Goal: Transaction & Acquisition: Book appointment/travel/reservation

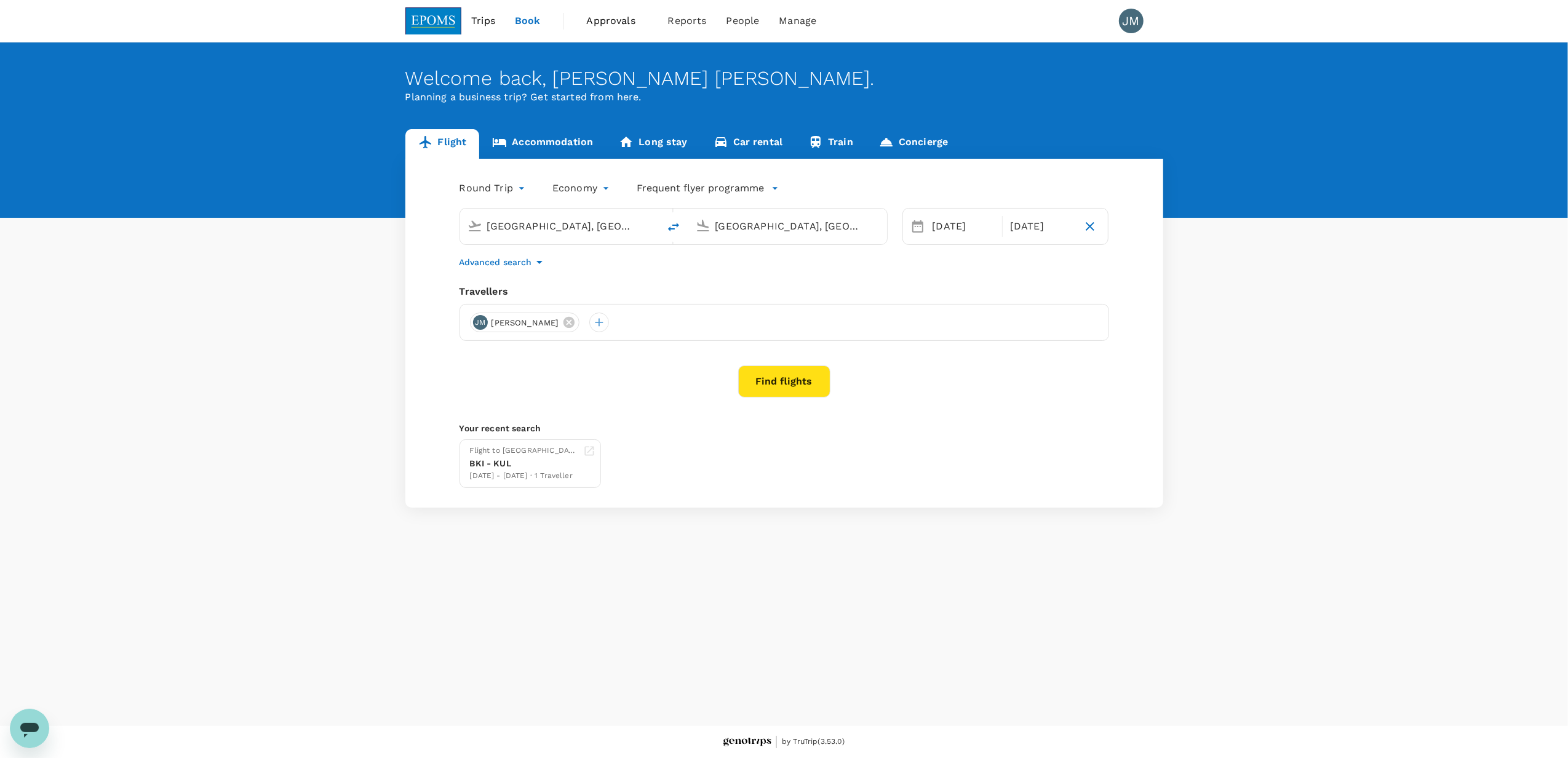
click at [787, 379] on button "Find flights" at bounding box center [785, 381] width 92 height 32
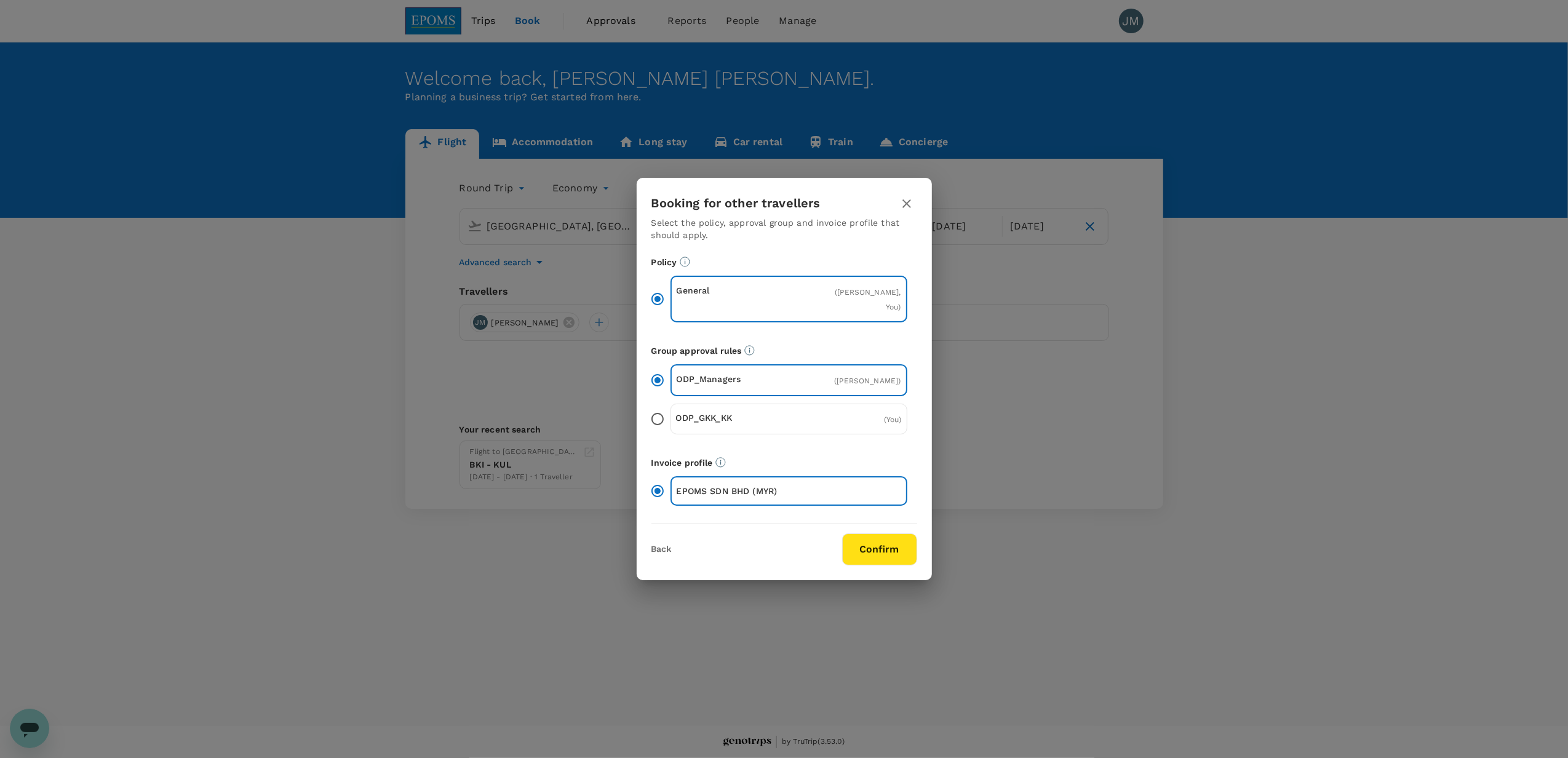
click at [868, 542] on button "Confirm" at bounding box center [880, 550] width 75 height 32
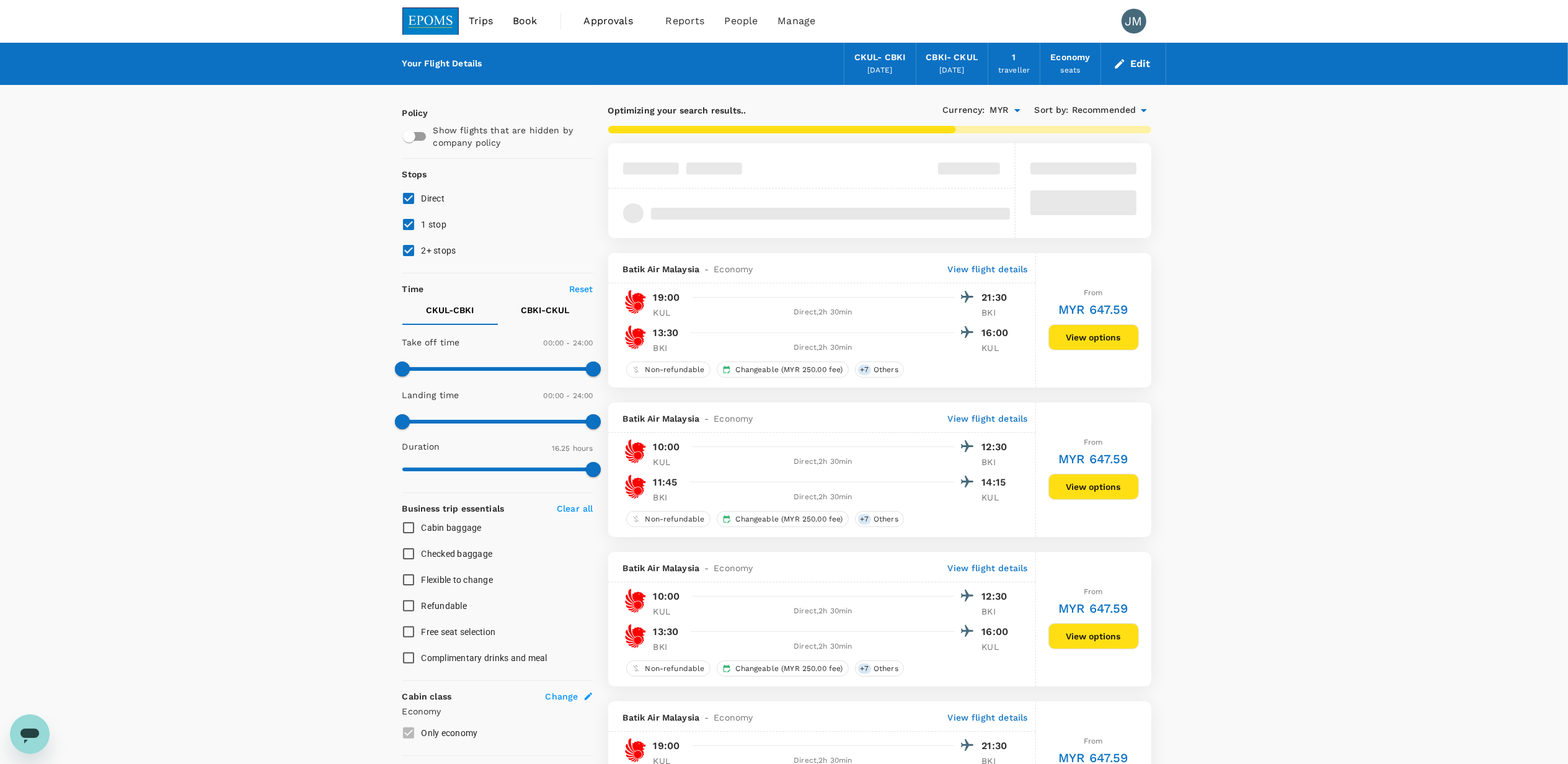
click at [442, 223] on span "1 stop" at bounding box center [434, 224] width 26 height 10
click at [421, 223] on input "1 stop" at bounding box center [409, 224] width 26 height 26
checkbox input "false"
click at [449, 249] on span "2+ stops" at bounding box center [438, 251] width 34 height 10
click at [421, 249] on input "2+ stops" at bounding box center [409, 251] width 26 height 26
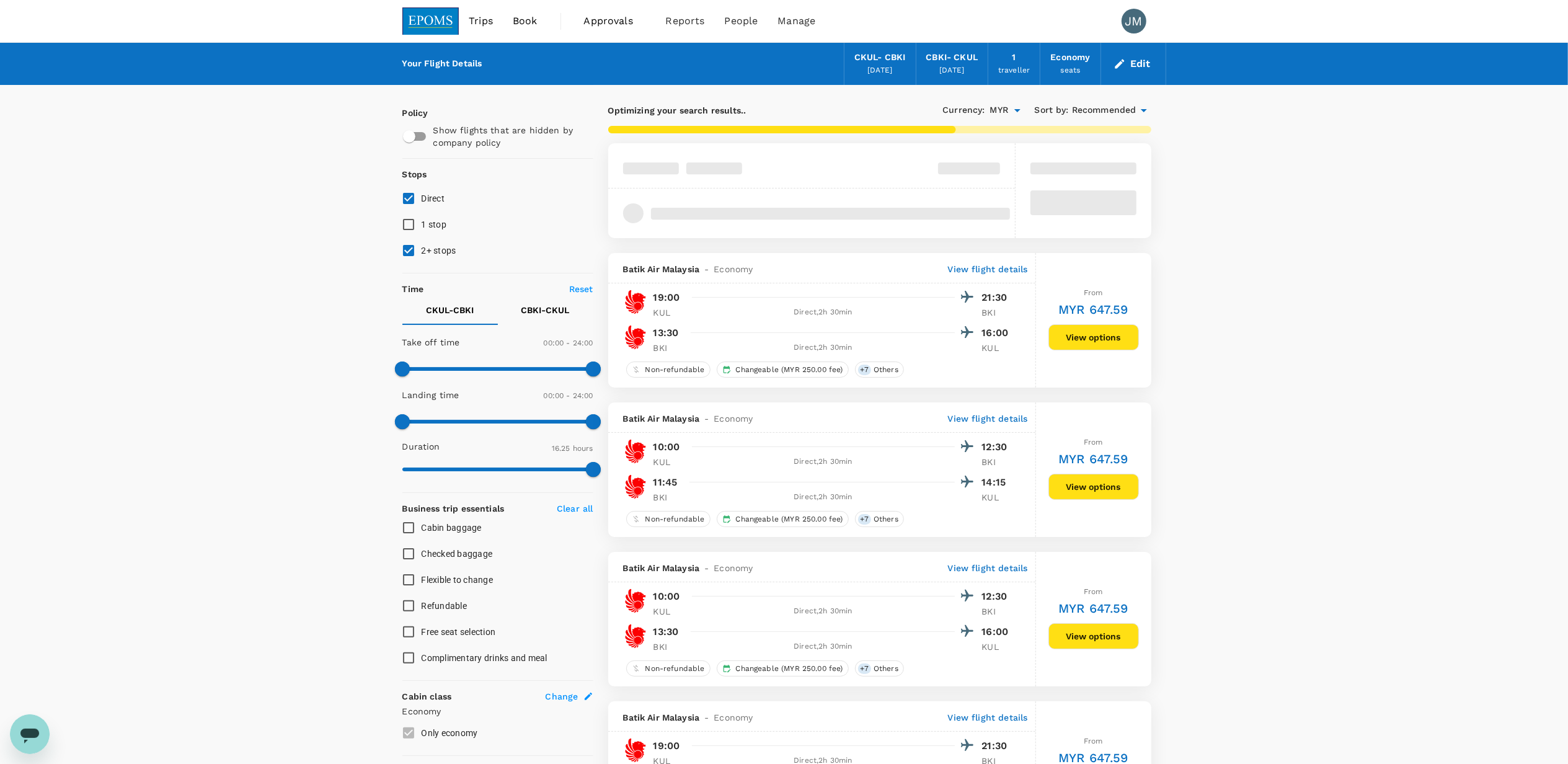
checkbox input "false"
type input "MYR"
click at [456, 578] on span "Flexible to change" at bounding box center [457, 580] width 72 height 10
click at [421, 578] on input "Flexible to change" at bounding box center [409, 580] width 26 height 26
checkbox input "true"
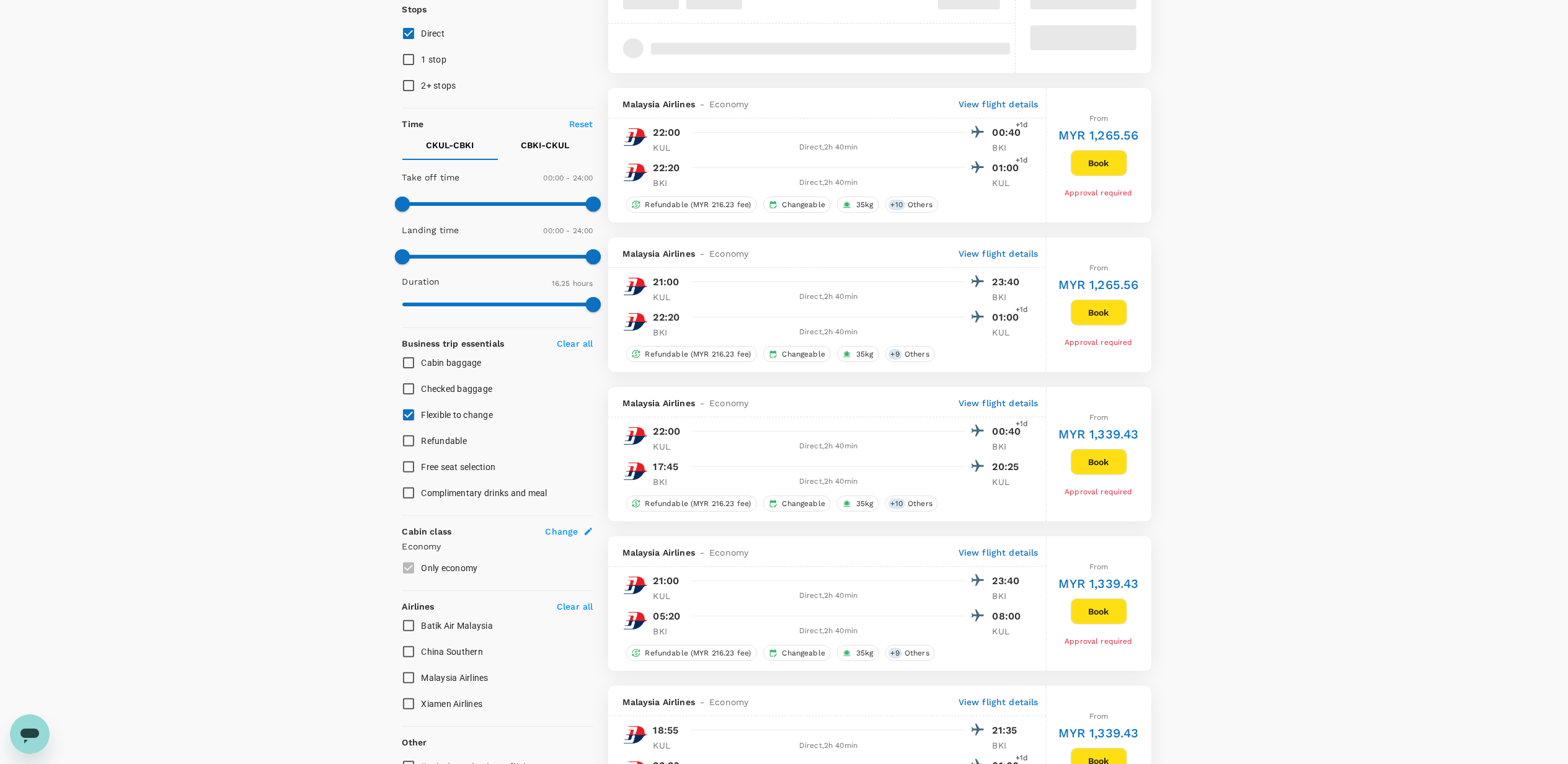
scroll to position [233, 0]
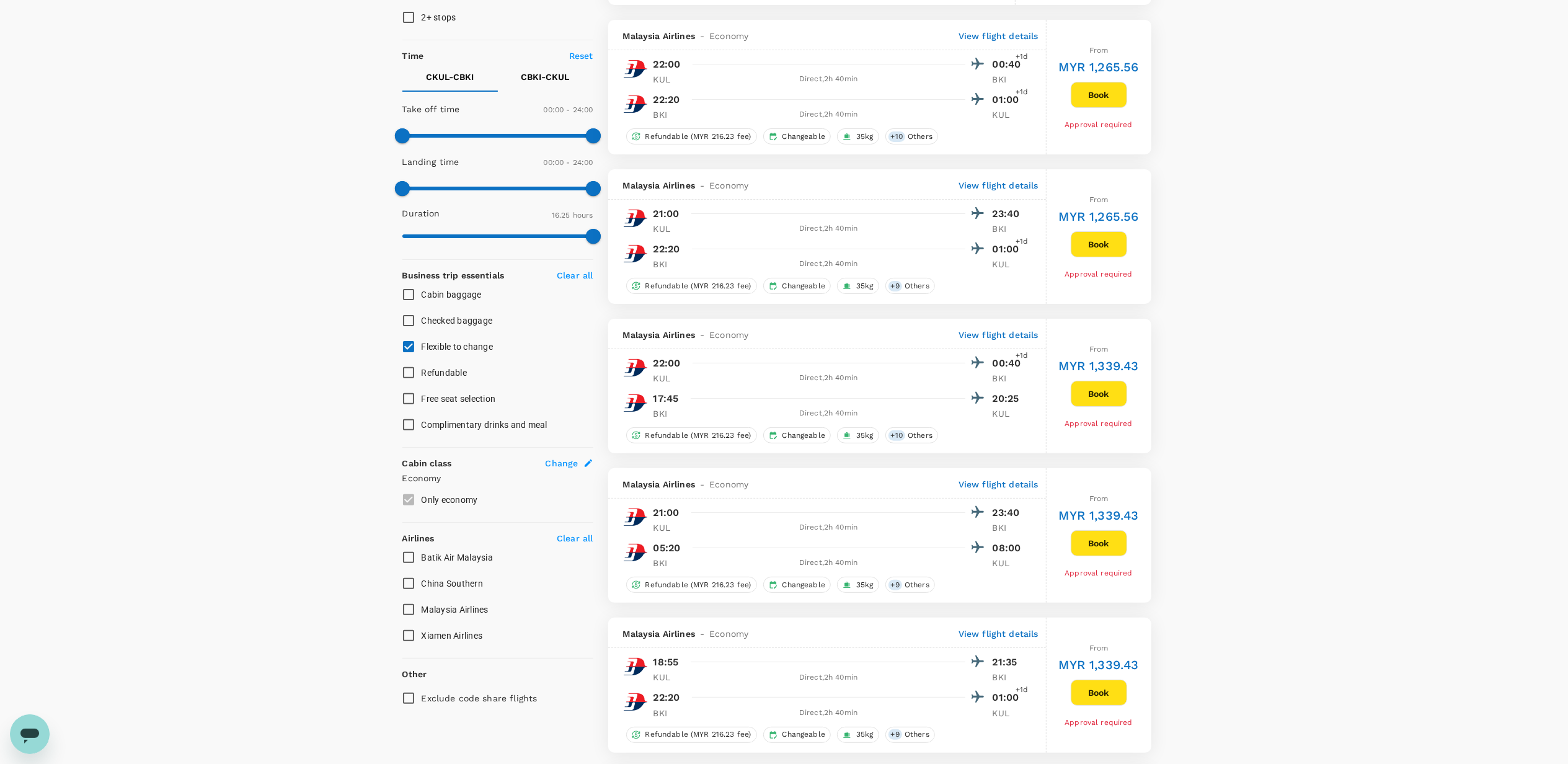
click at [446, 609] on span "Malaysia Airlines" at bounding box center [454, 609] width 67 height 10
click at [421, 609] on input "Malaysia Airlines" at bounding box center [409, 609] width 26 height 26
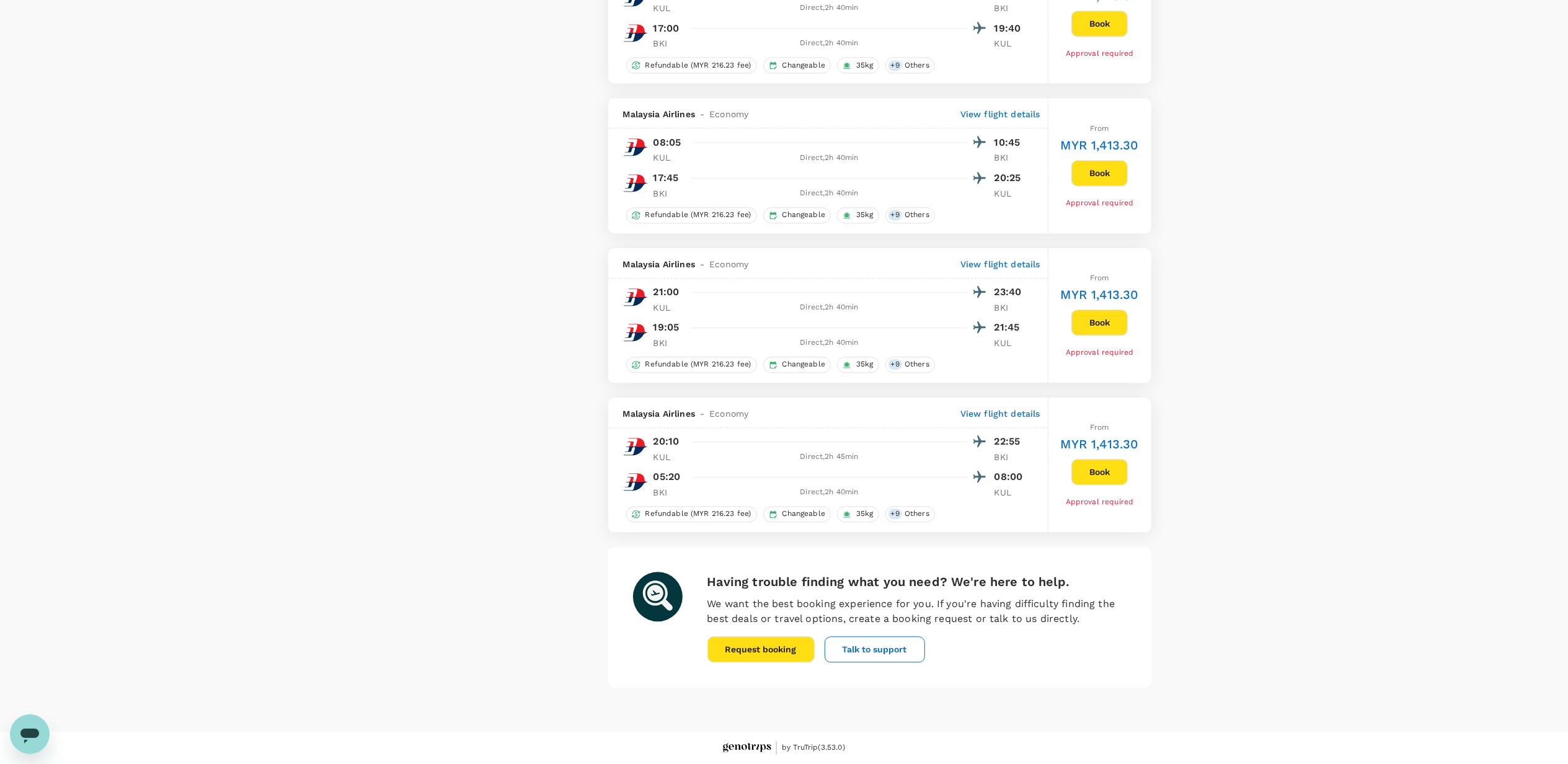
scroll to position [2717, 0]
checkbox input "false"
checkbox input "true"
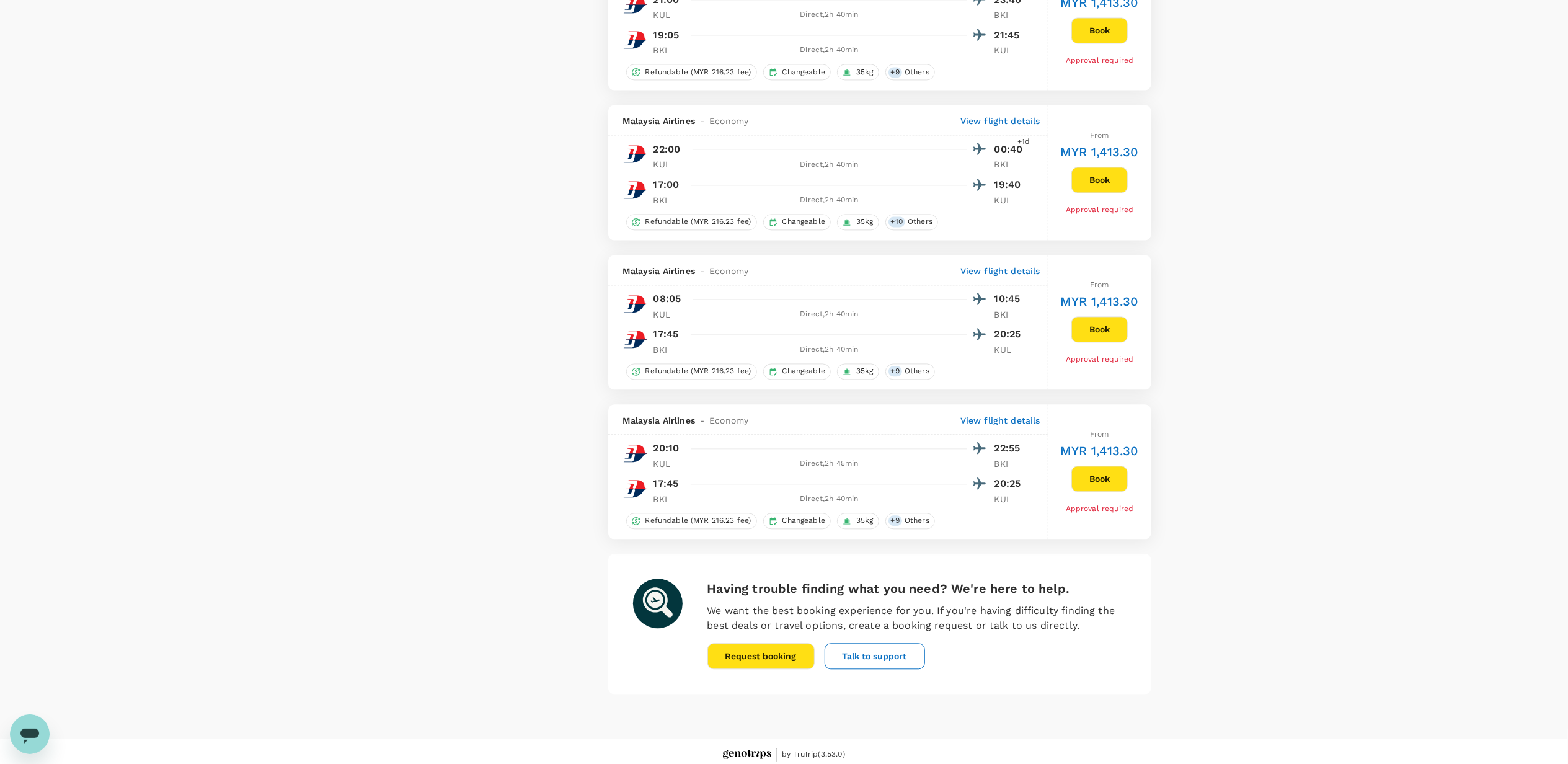
scroll to position [2607, 0]
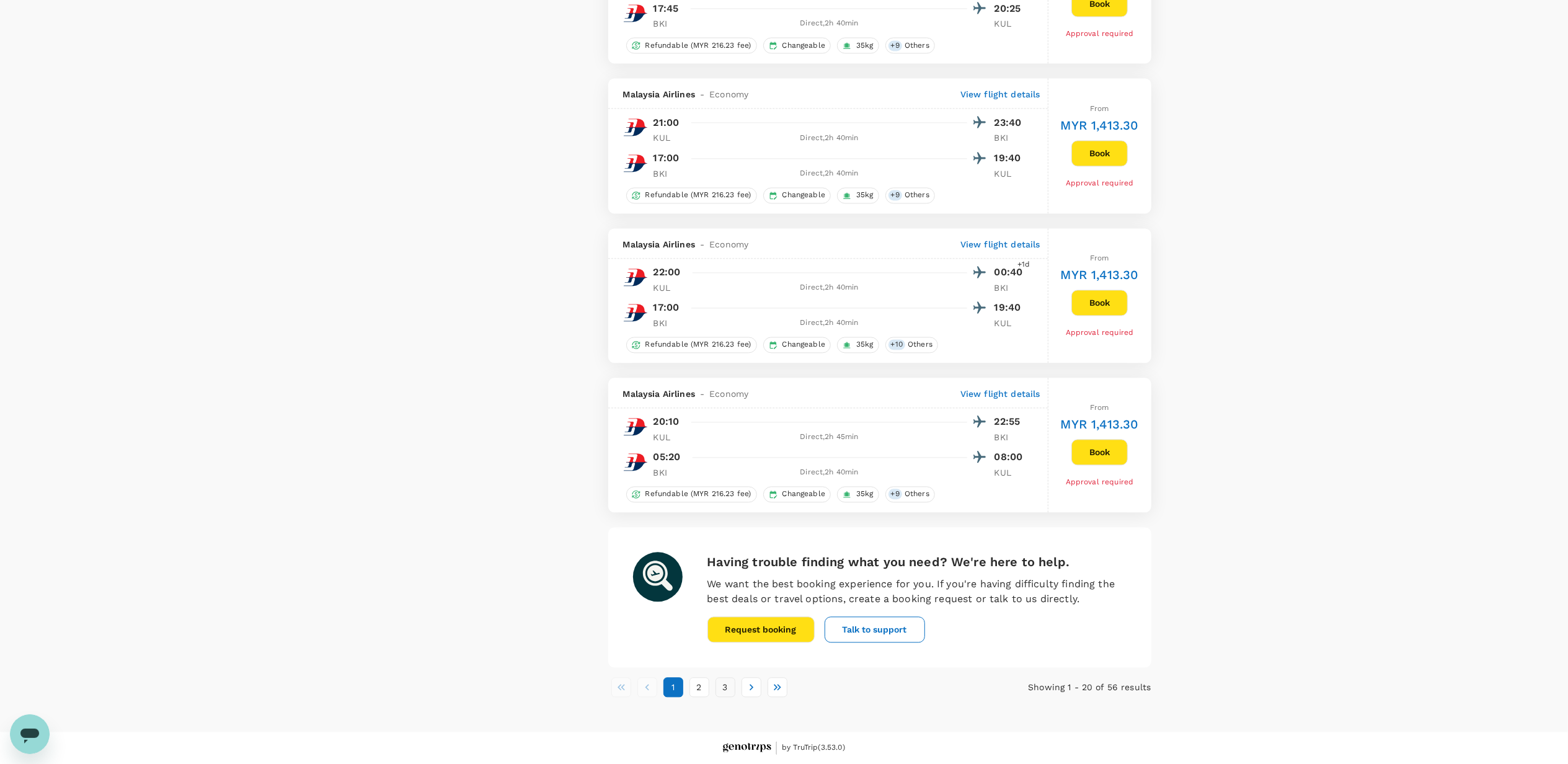
click at [724, 695] on button "3" at bounding box center [725, 686] width 20 height 20
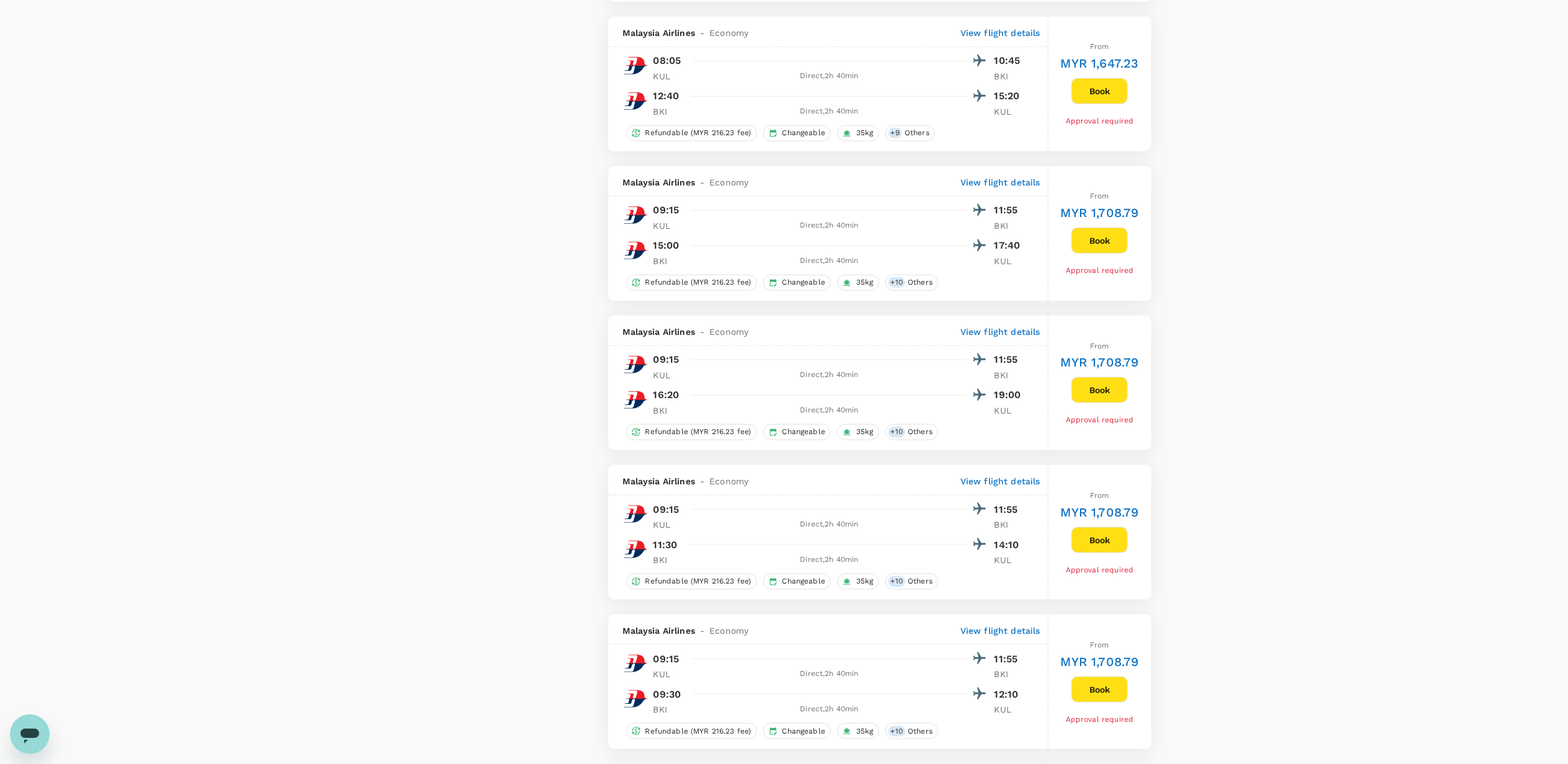
scroll to position [1323, 0]
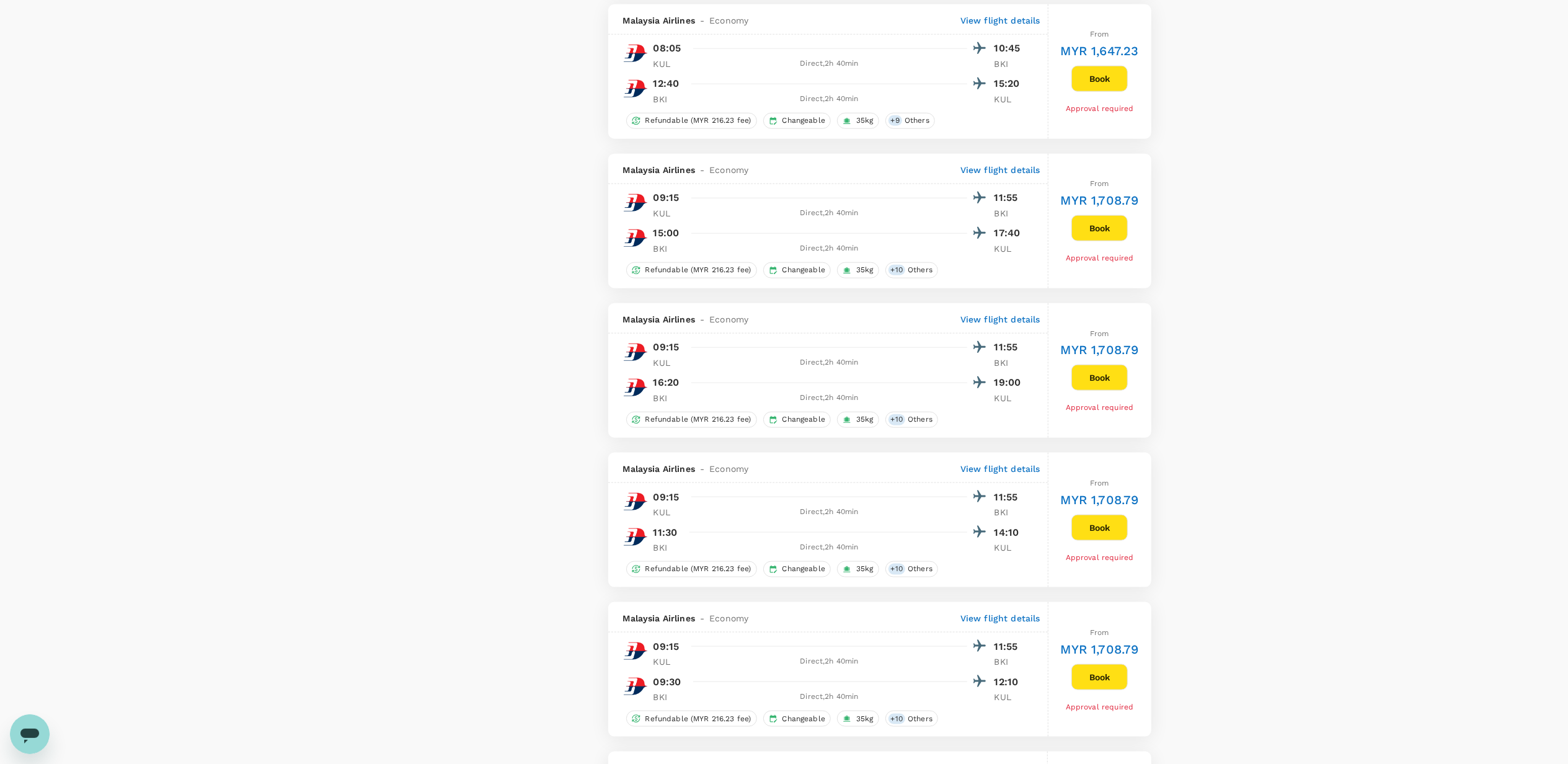
click at [1086, 534] on button "Book" at bounding box center [1099, 528] width 57 height 26
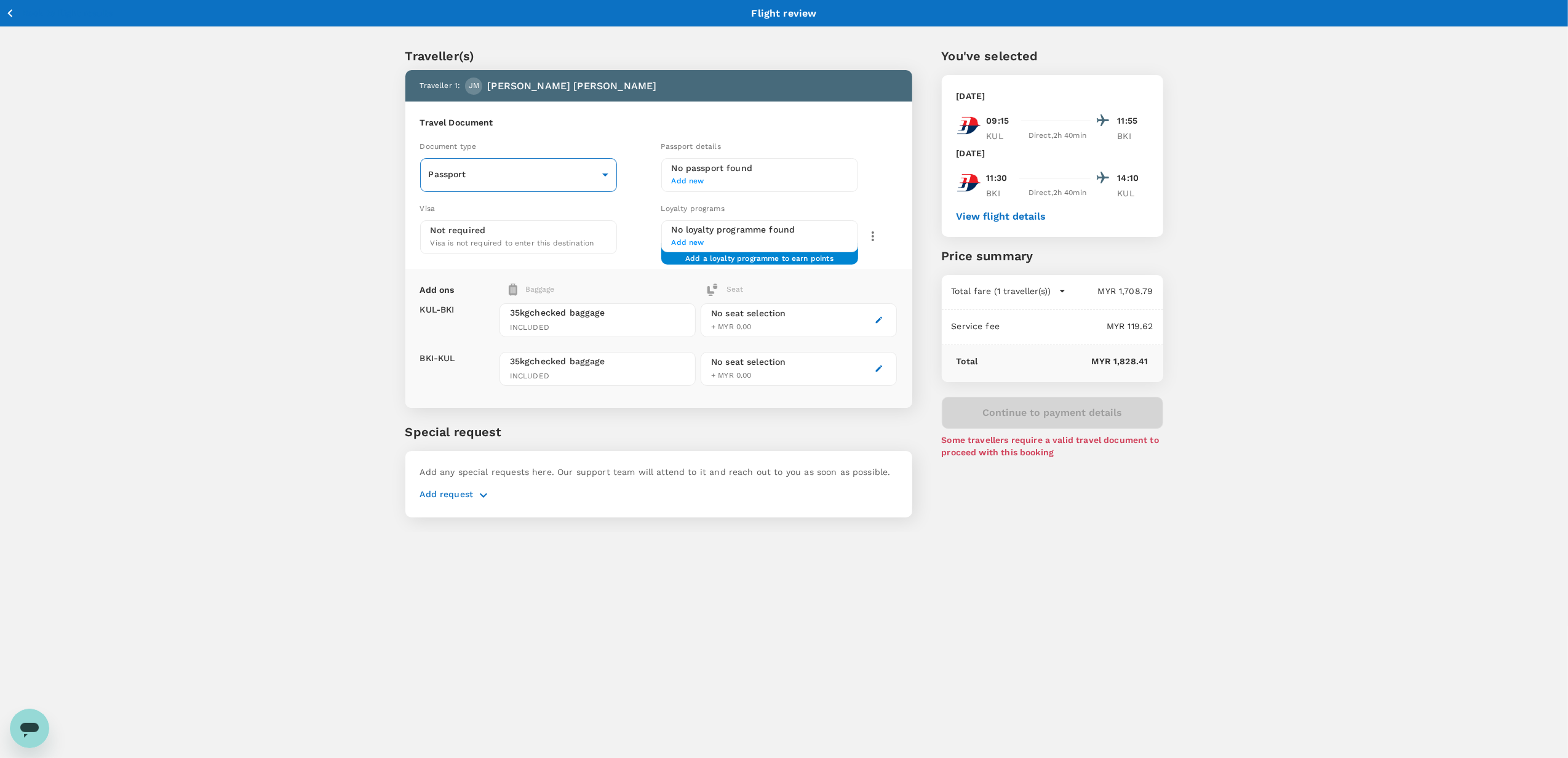
click at [482, 176] on body "Back to flight results Flight review Traveller(s) Traveller 1 : JM JOHAR MOHD Y…" at bounding box center [784, 395] width 1568 height 790
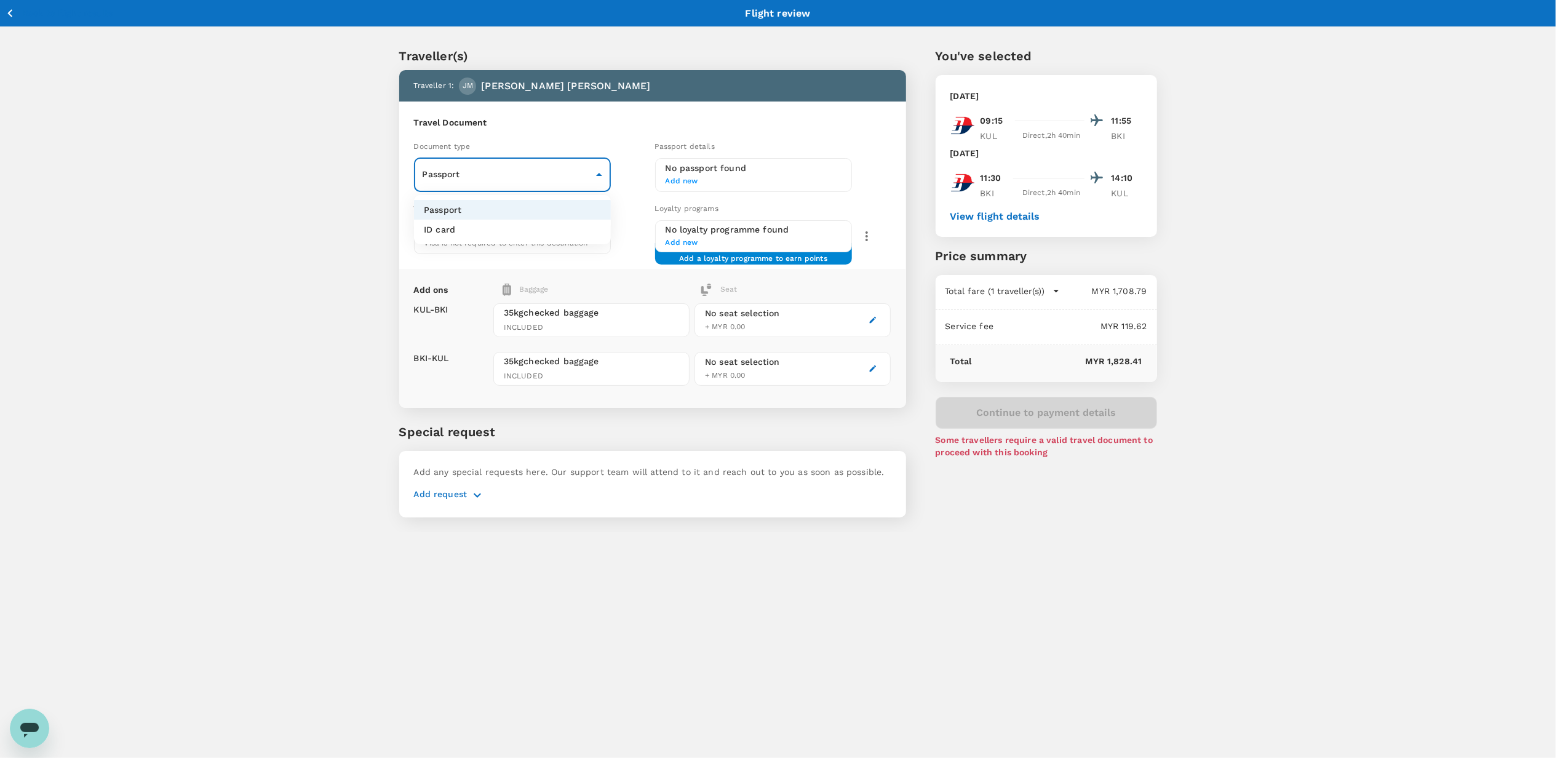
click at [458, 228] on li "ID card" at bounding box center [513, 229] width 197 height 19
type input "Id card"
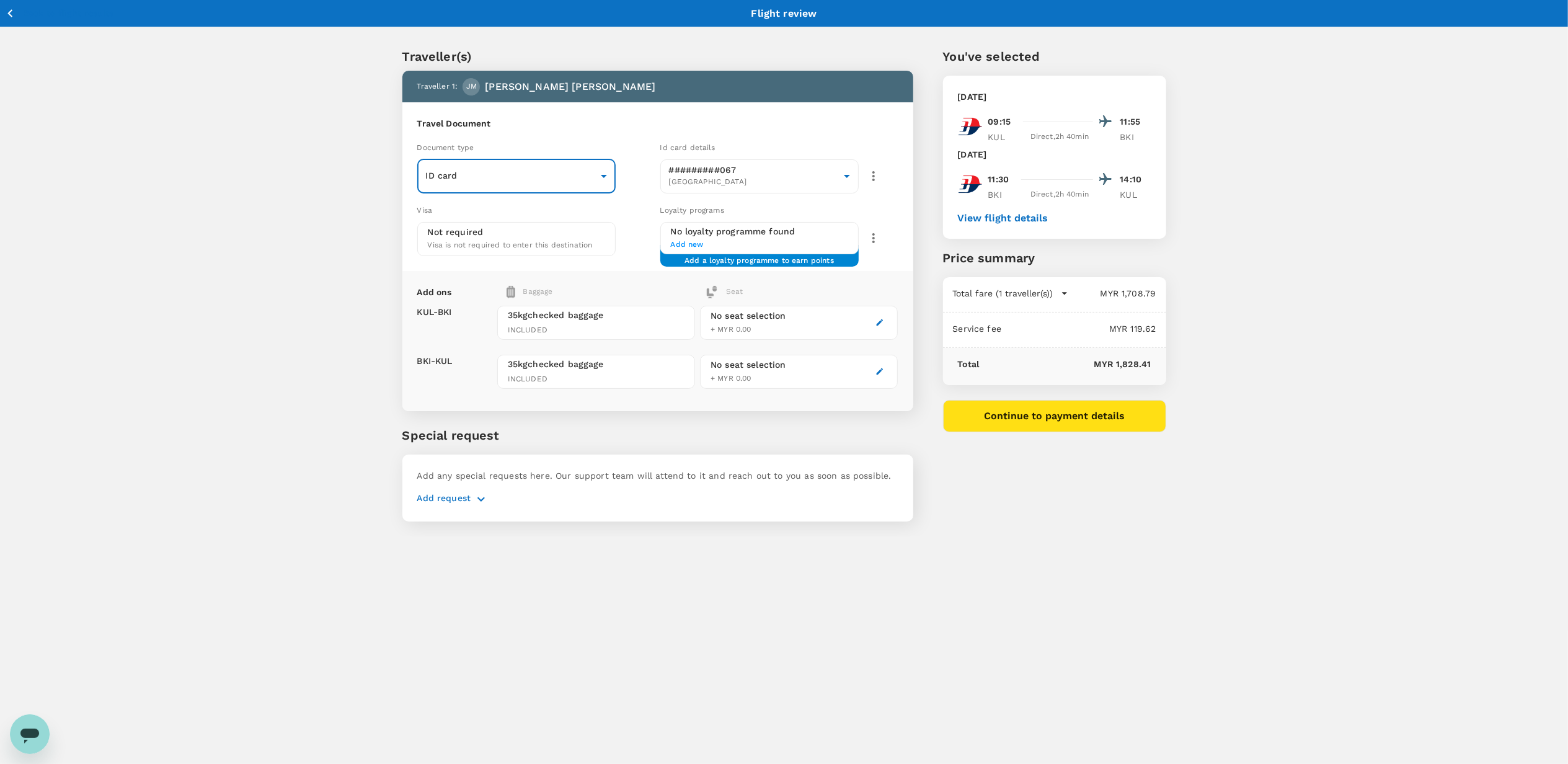
click at [690, 245] on span "Add new" at bounding box center [759, 245] width 178 height 12
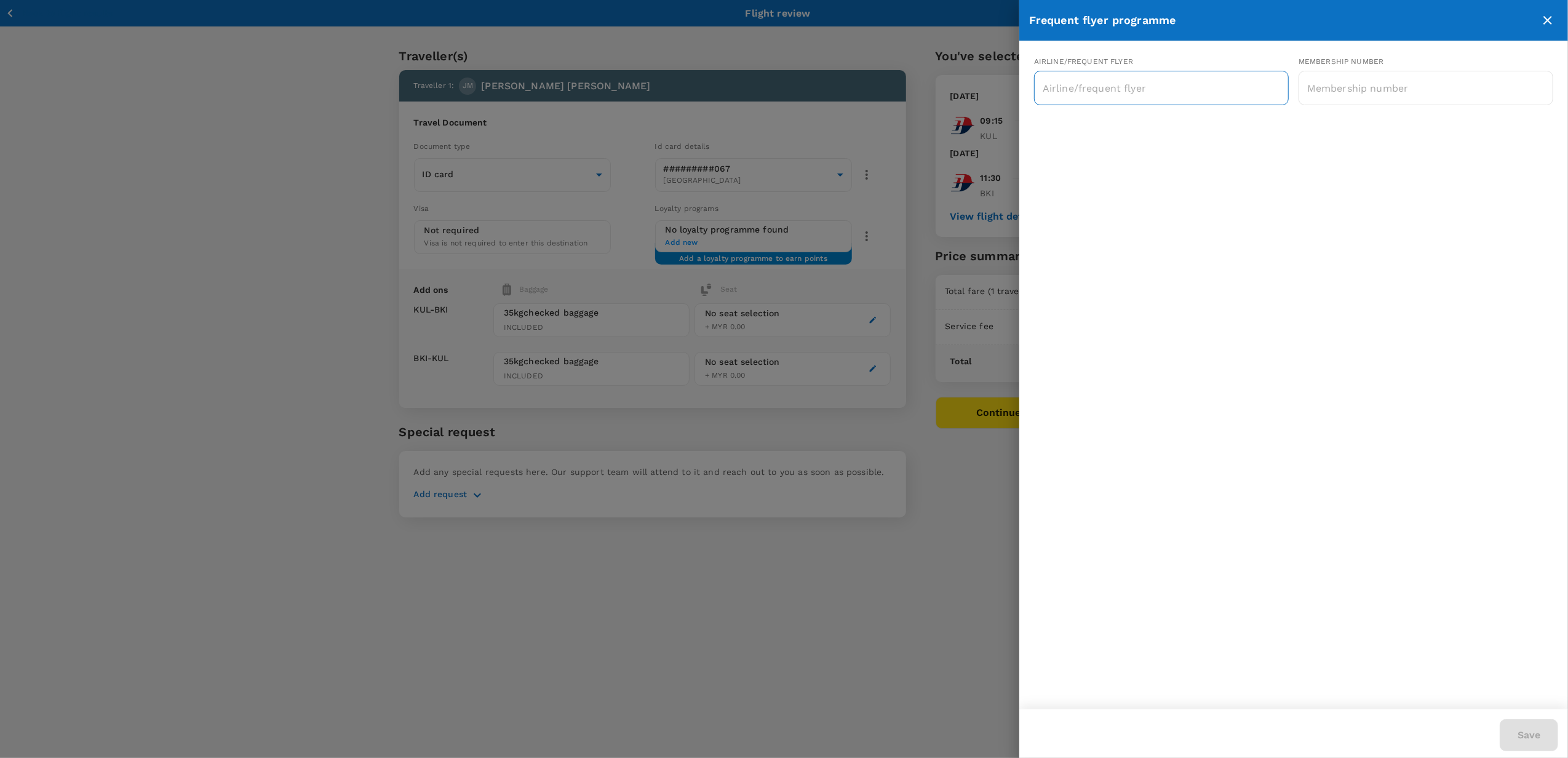
click at [1137, 92] on input "text" at bounding box center [1152, 88] width 225 height 23
click at [1126, 123] on p "Malaysia Airlines Enrich" at bounding box center [1096, 121] width 103 height 12
type input "Malaysia Airlines Enrich"
click at [1323, 88] on input "text" at bounding box center [1426, 88] width 255 height 31
paste input "MH347920204"
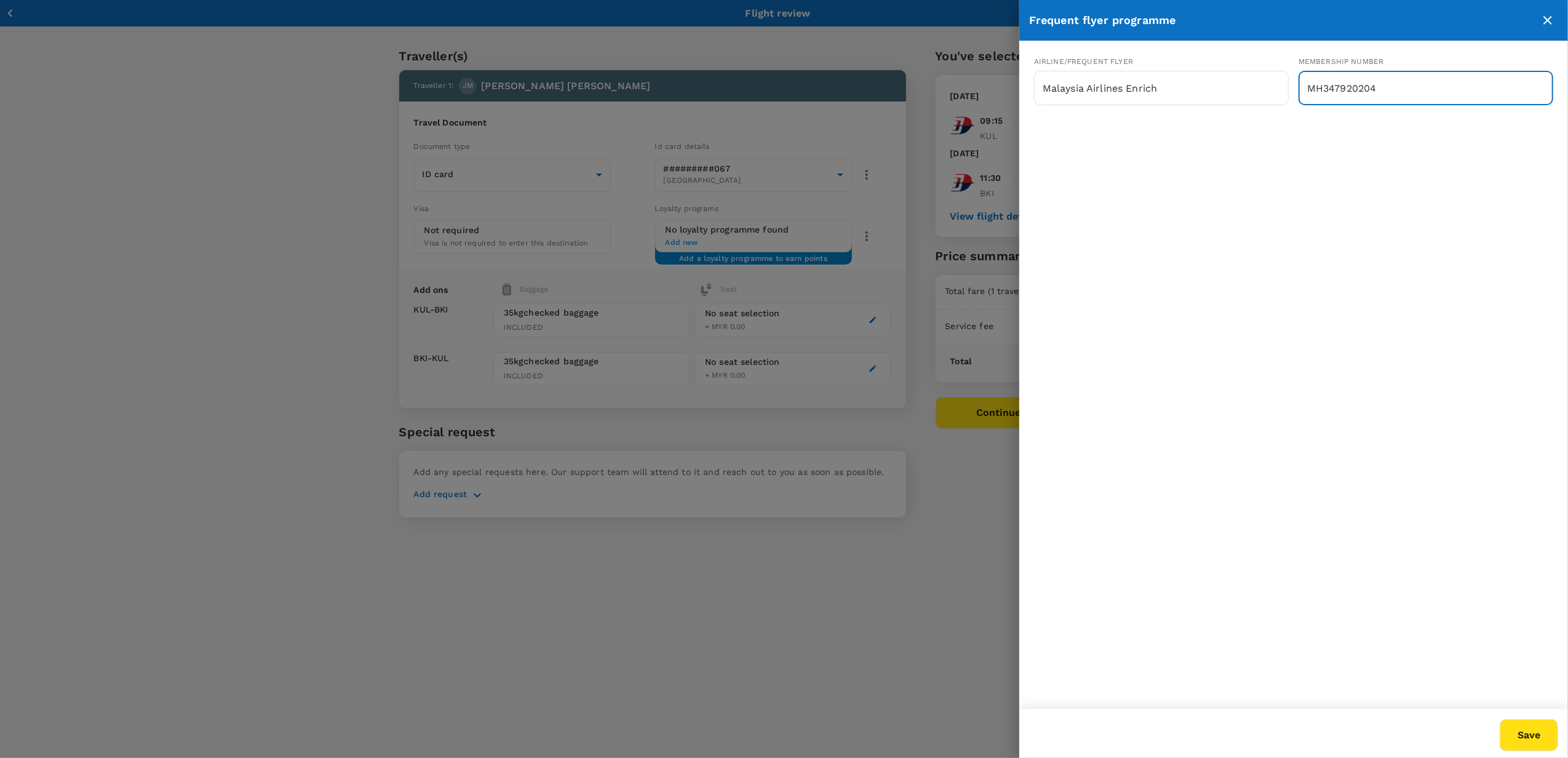
click at [1323, 88] on input "MH347920204" at bounding box center [1426, 88] width 255 height 31
click at [1335, 185] on div "Airline/Frequent Flyer Malaysia Airlines Enrich ​ Membership number 347920204 ​" at bounding box center [1293, 375] width 549 height 668
drag, startPoint x: 1307, startPoint y: 89, endPoint x: 1381, endPoint y: 94, distance: 74.2
click at [1381, 94] on input "347920204" at bounding box center [1426, 88] width 255 height 31
click at [1307, 94] on input "347920204" at bounding box center [1426, 88] width 255 height 31
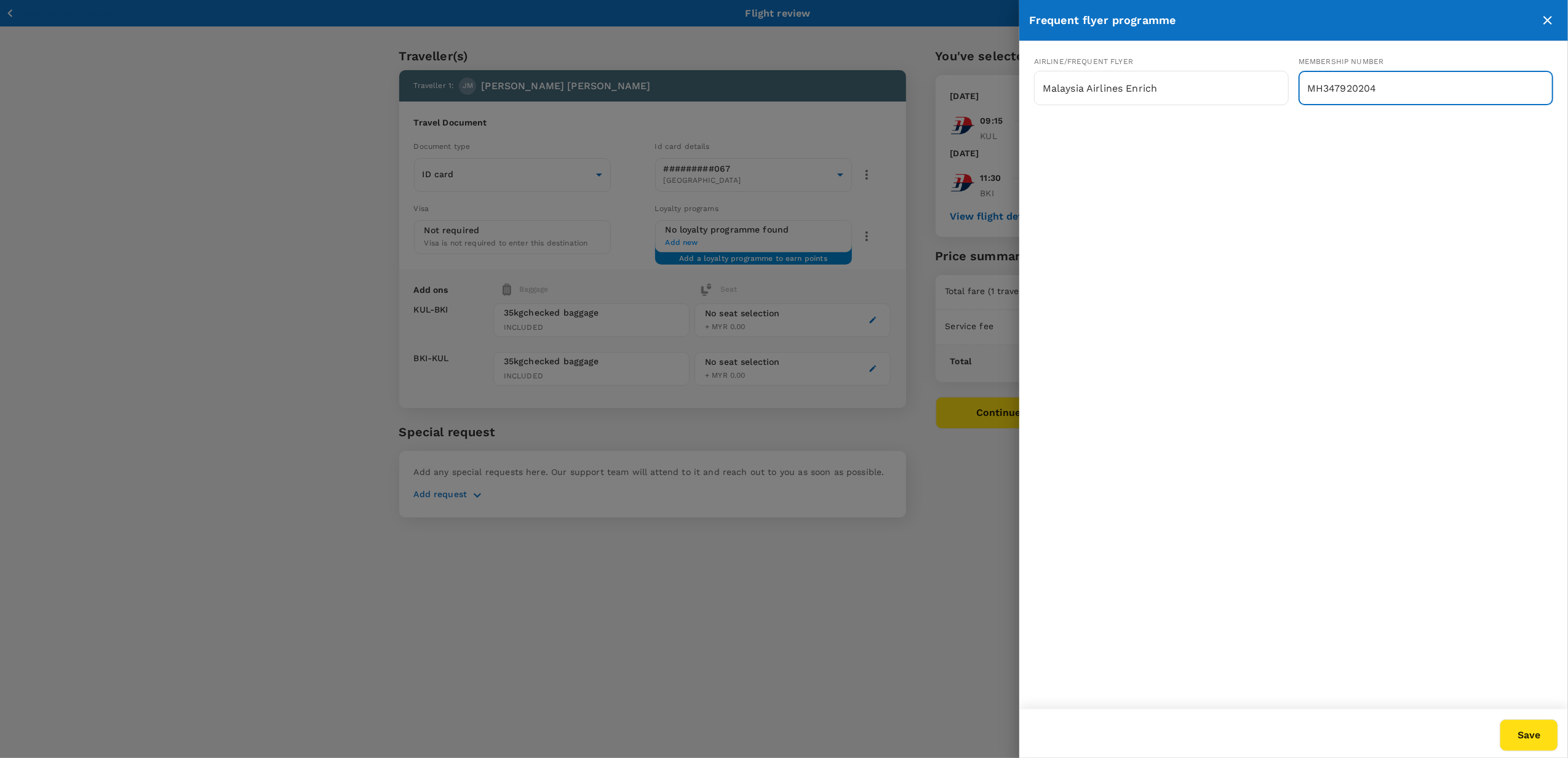
type input "MH347920204"
click at [1526, 734] on button "Save" at bounding box center [1528, 735] width 58 height 32
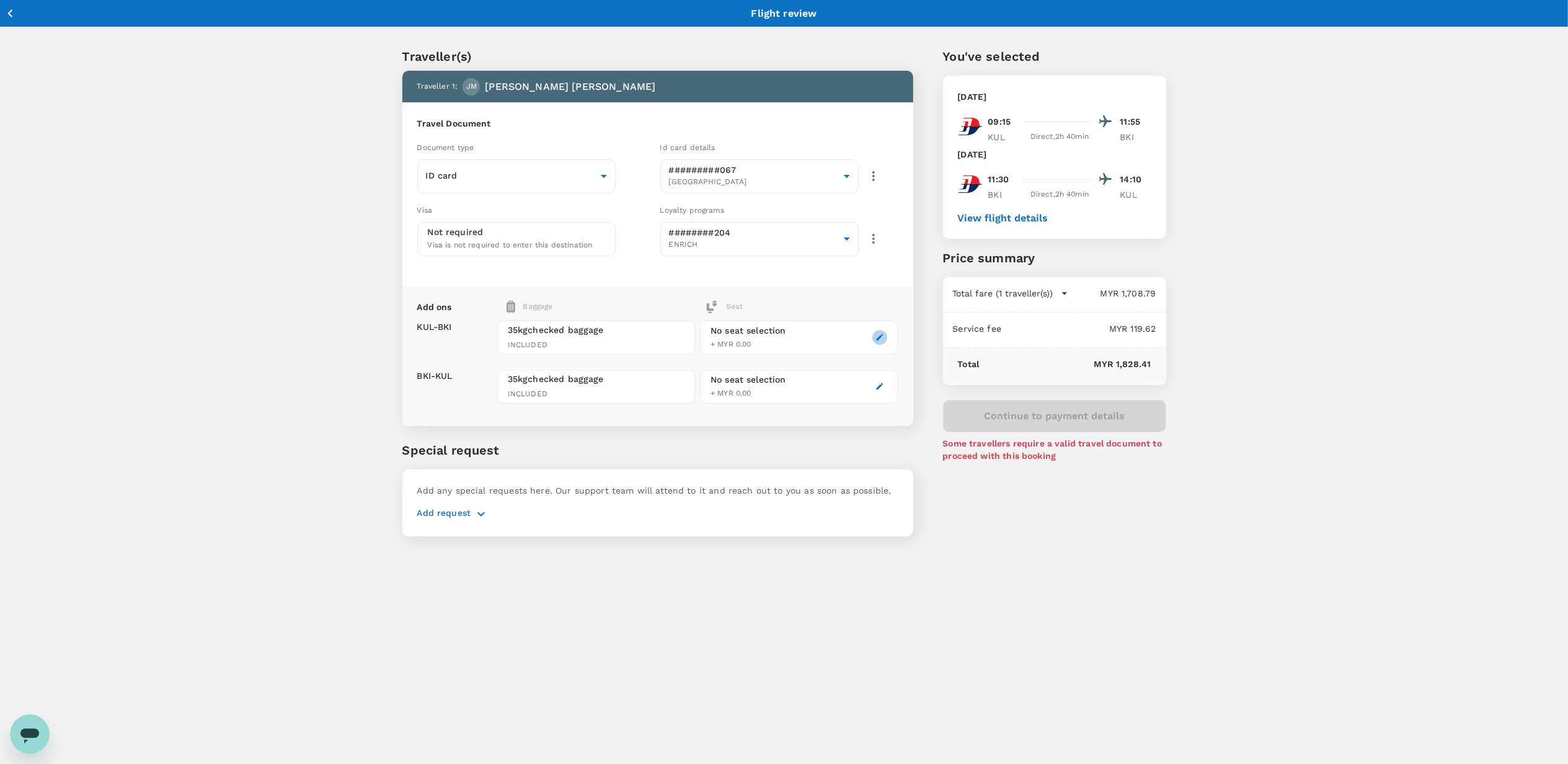
click at [878, 337] on icon "button" at bounding box center [879, 337] width 9 height 9
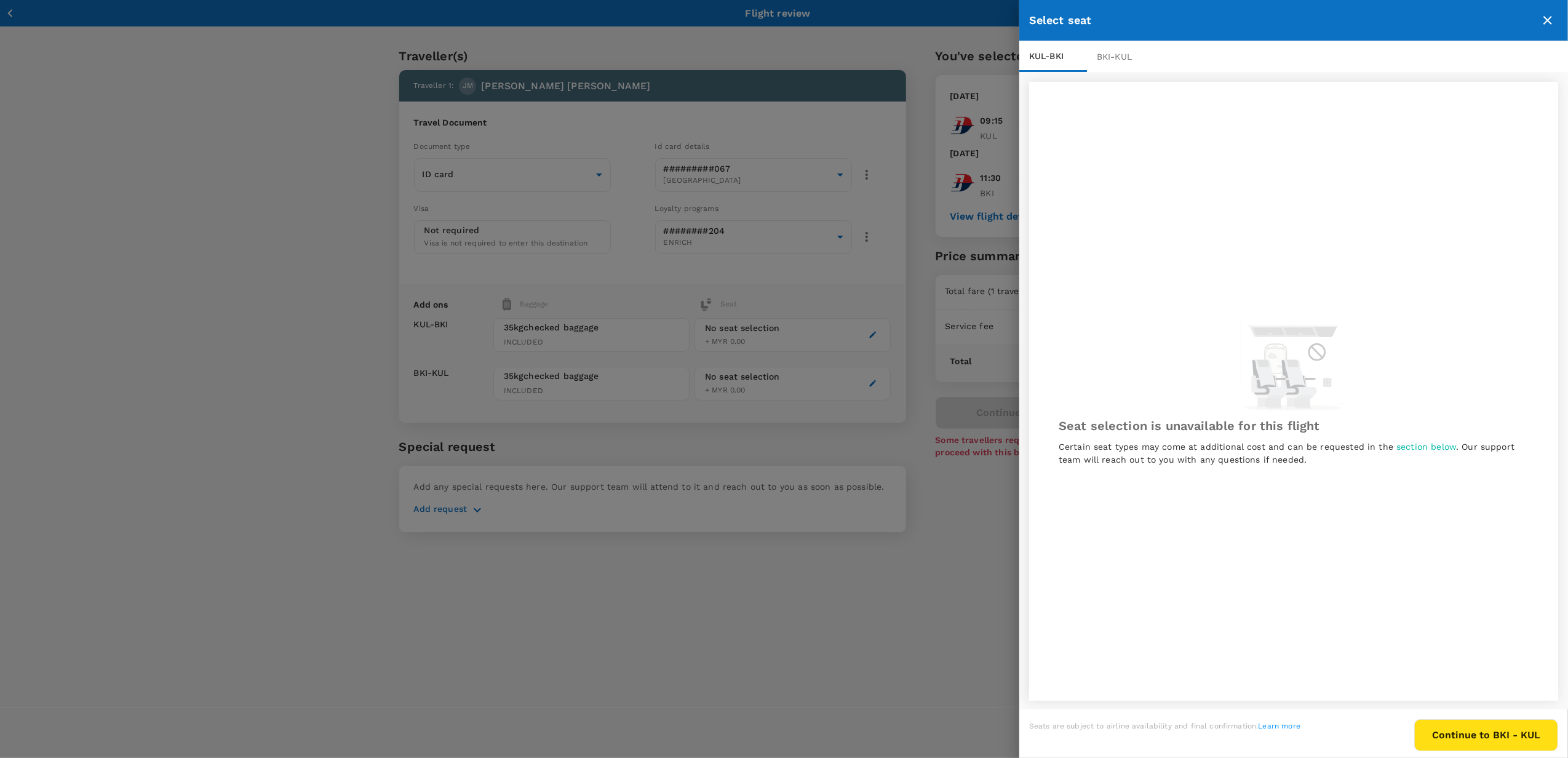
click at [1108, 59] on div "BKI - KUL" at bounding box center [1120, 57] width 68 height 31
click at [1065, 56] on div "KUL - BKI" at bounding box center [1053, 57] width 68 height 31
click at [1417, 448] on span "section below" at bounding box center [1426, 446] width 60 height 10
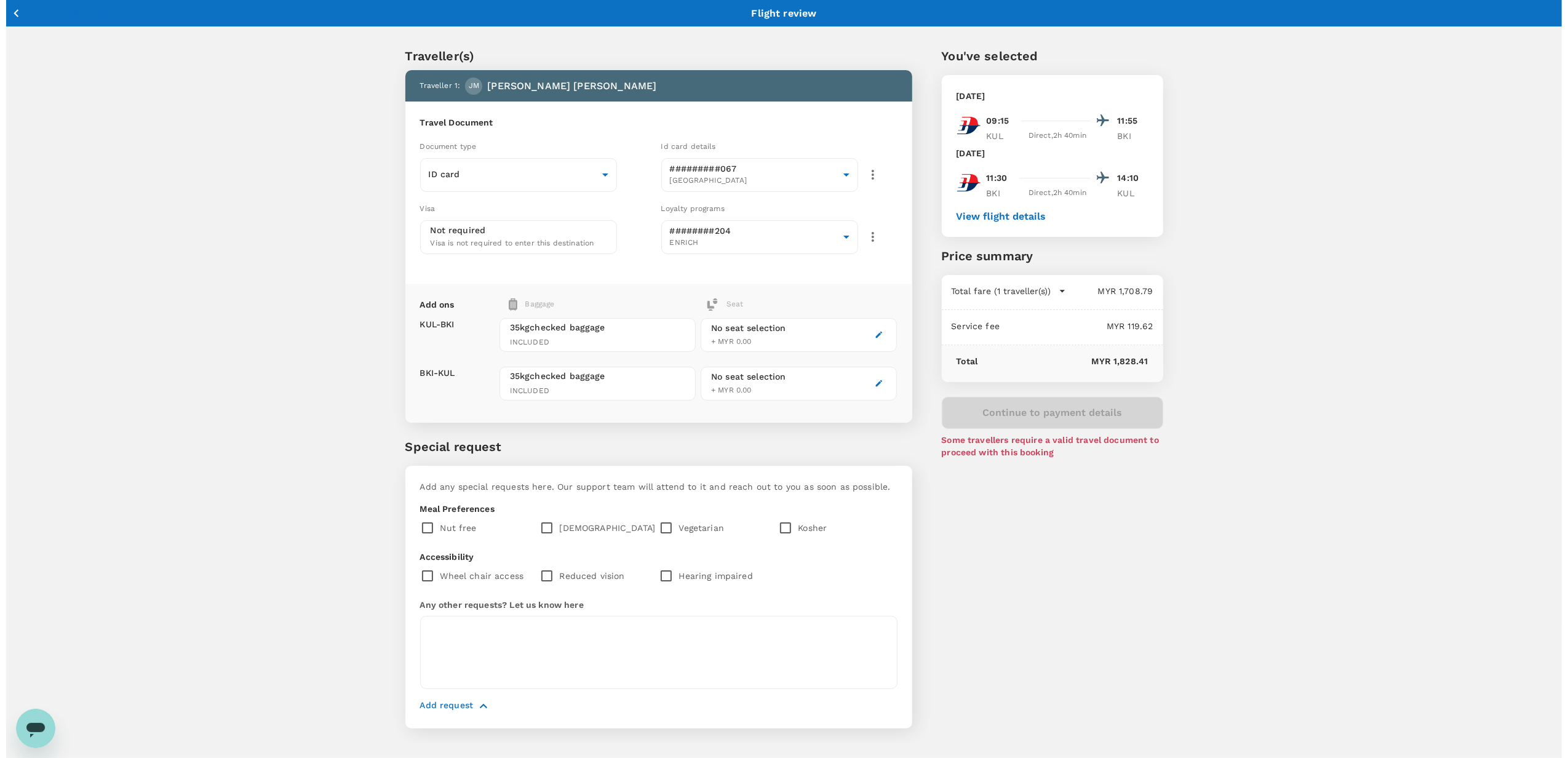
scroll to position [32, 0]
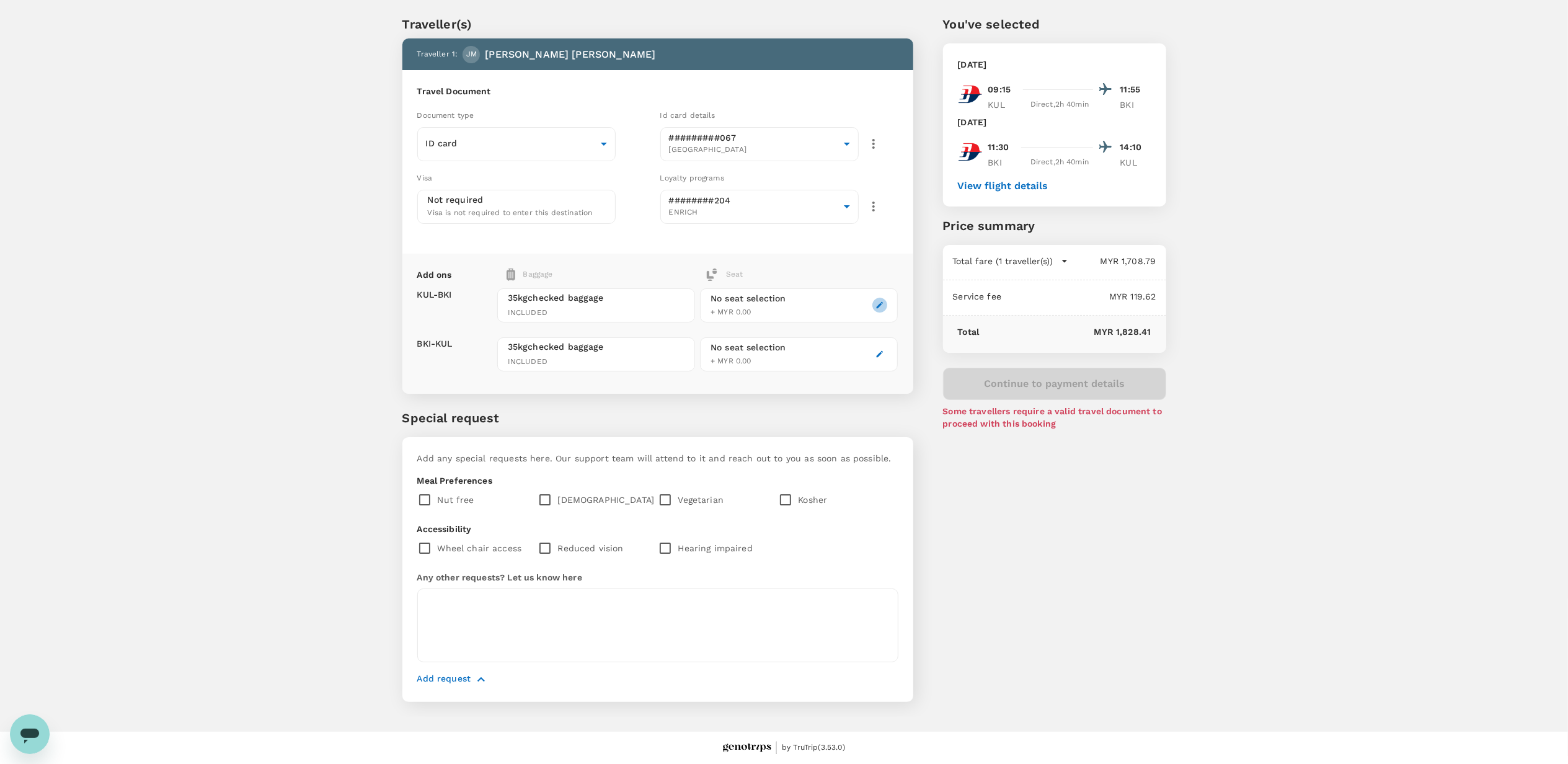
click at [877, 309] on button "button" at bounding box center [880, 305] width 15 height 15
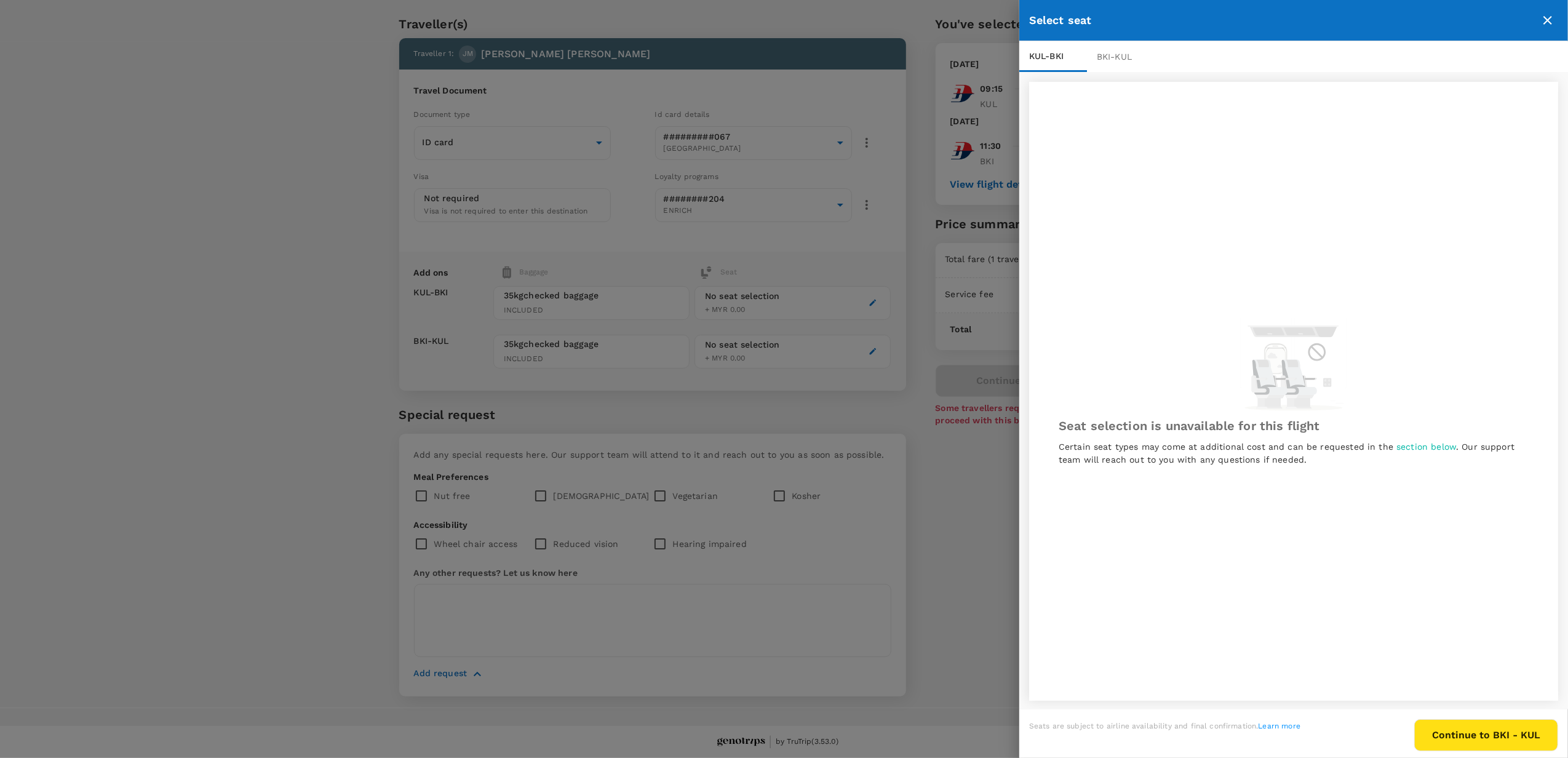
click at [897, 403] on div at bounding box center [784, 379] width 1568 height 758
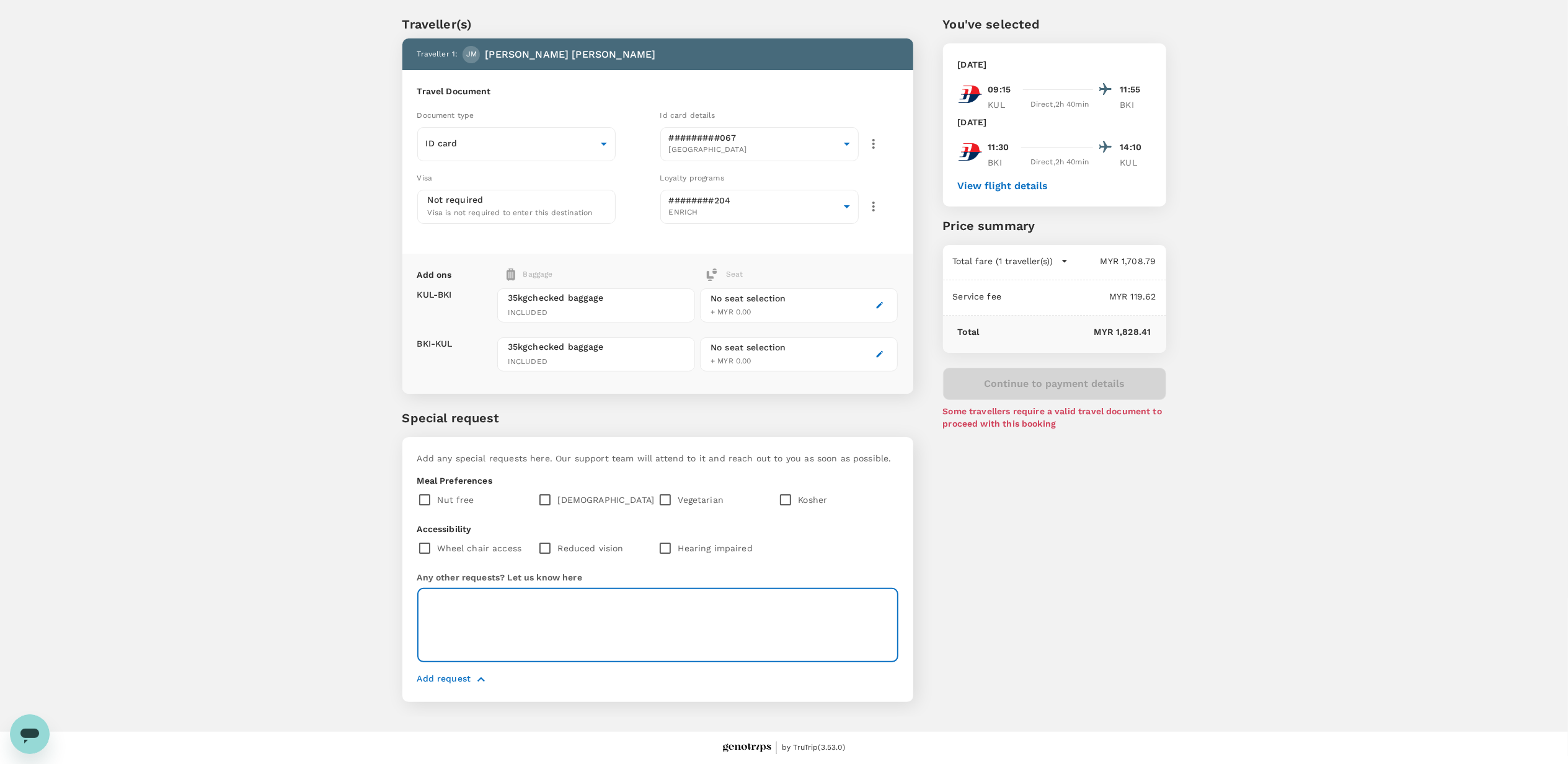
click at [480, 614] on textarea at bounding box center [658, 625] width 481 height 74
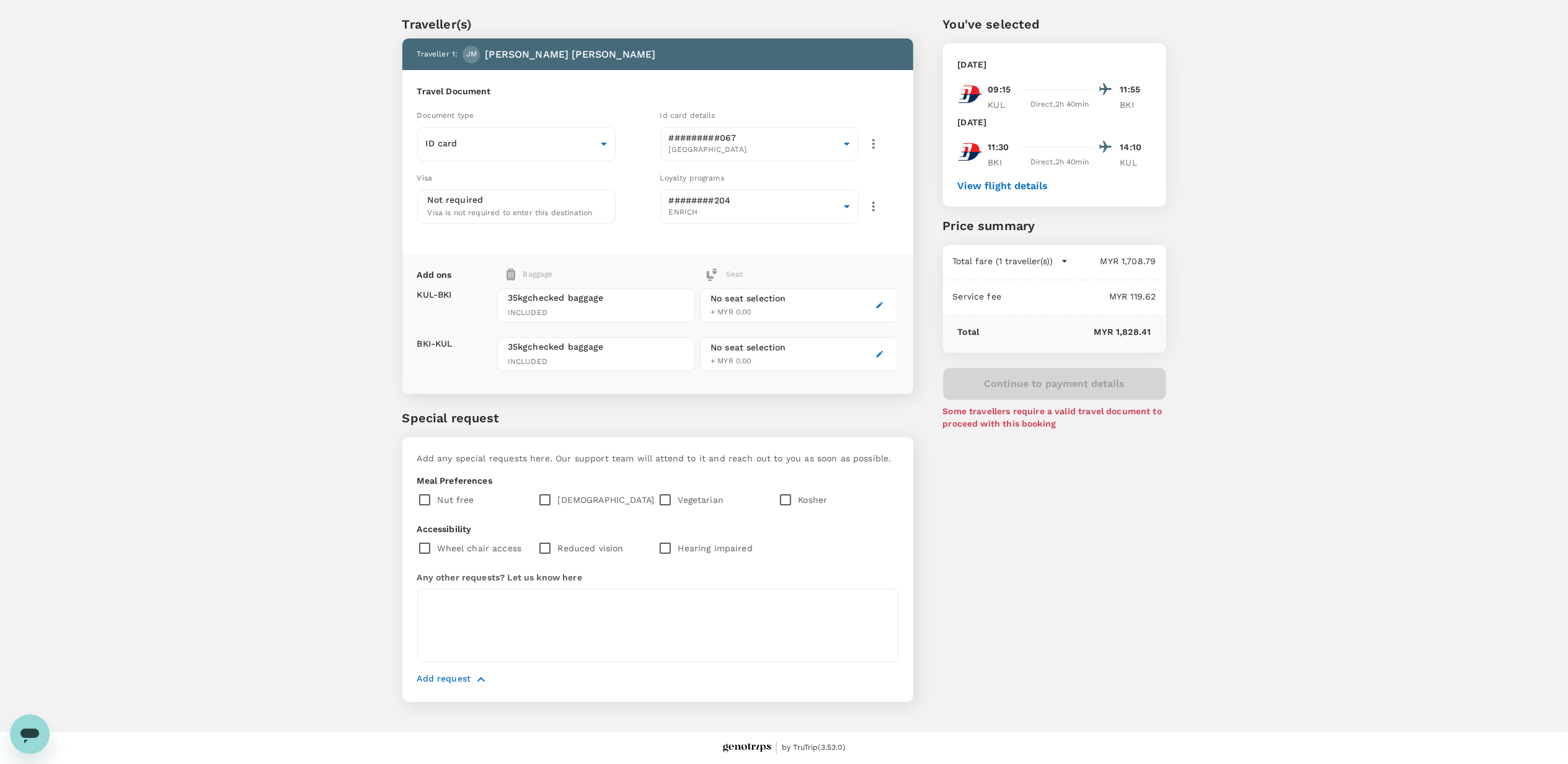
click at [1010, 505] on div "You've selected Tuesday, 07 Oct 2025 09:15 11:55 KUL Direct , 2h 40min BKI Thur…" at bounding box center [1039, 351] width 253 height 732
click at [529, 149] on body "Back to flight results Flight review Traveller(s) Traveller 1 : JM JOHAR MOHD Y…" at bounding box center [784, 365] width 1568 height 796
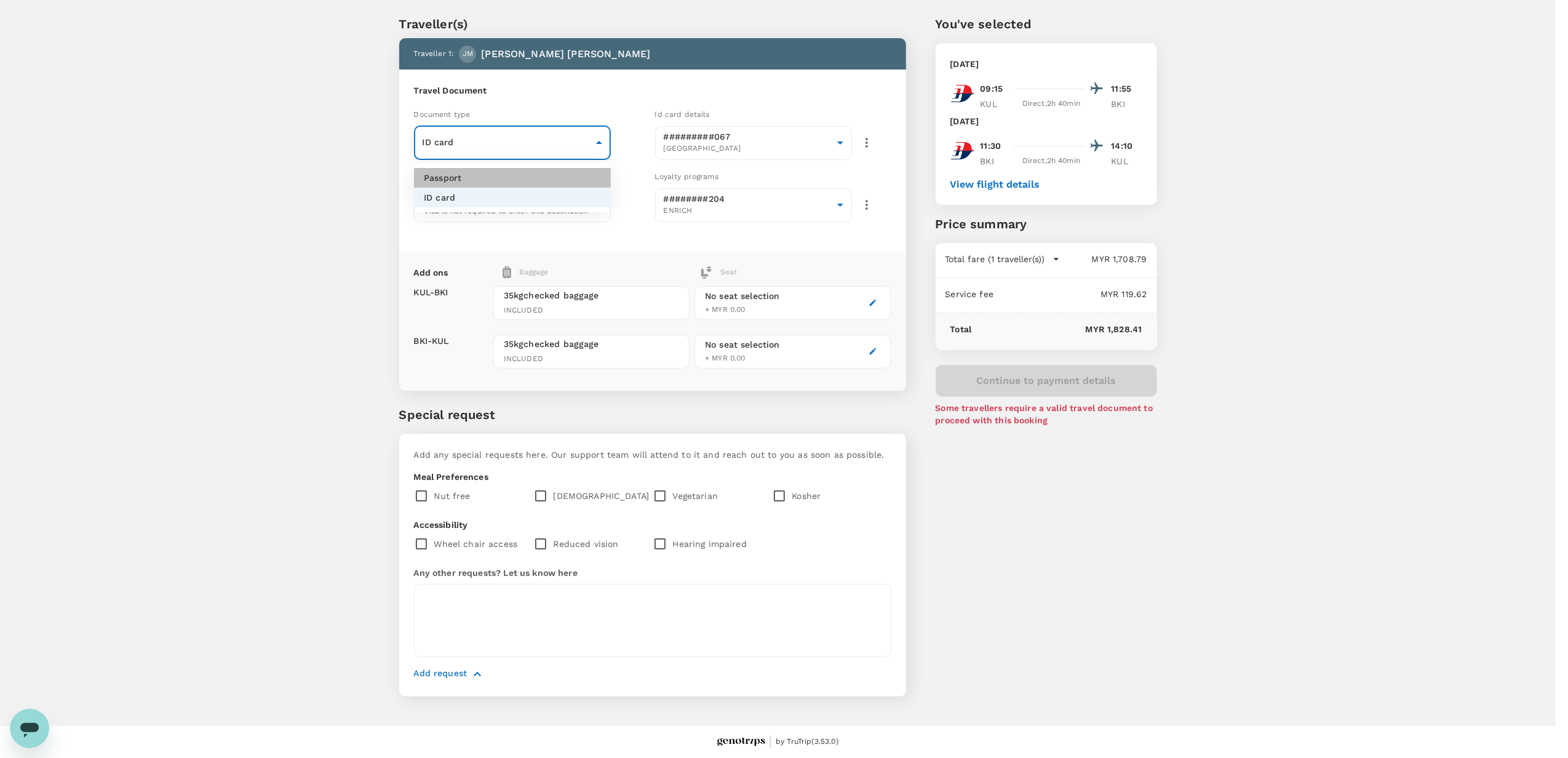
click at [499, 181] on li "Passport" at bounding box center [513, 178] width 197 height 19
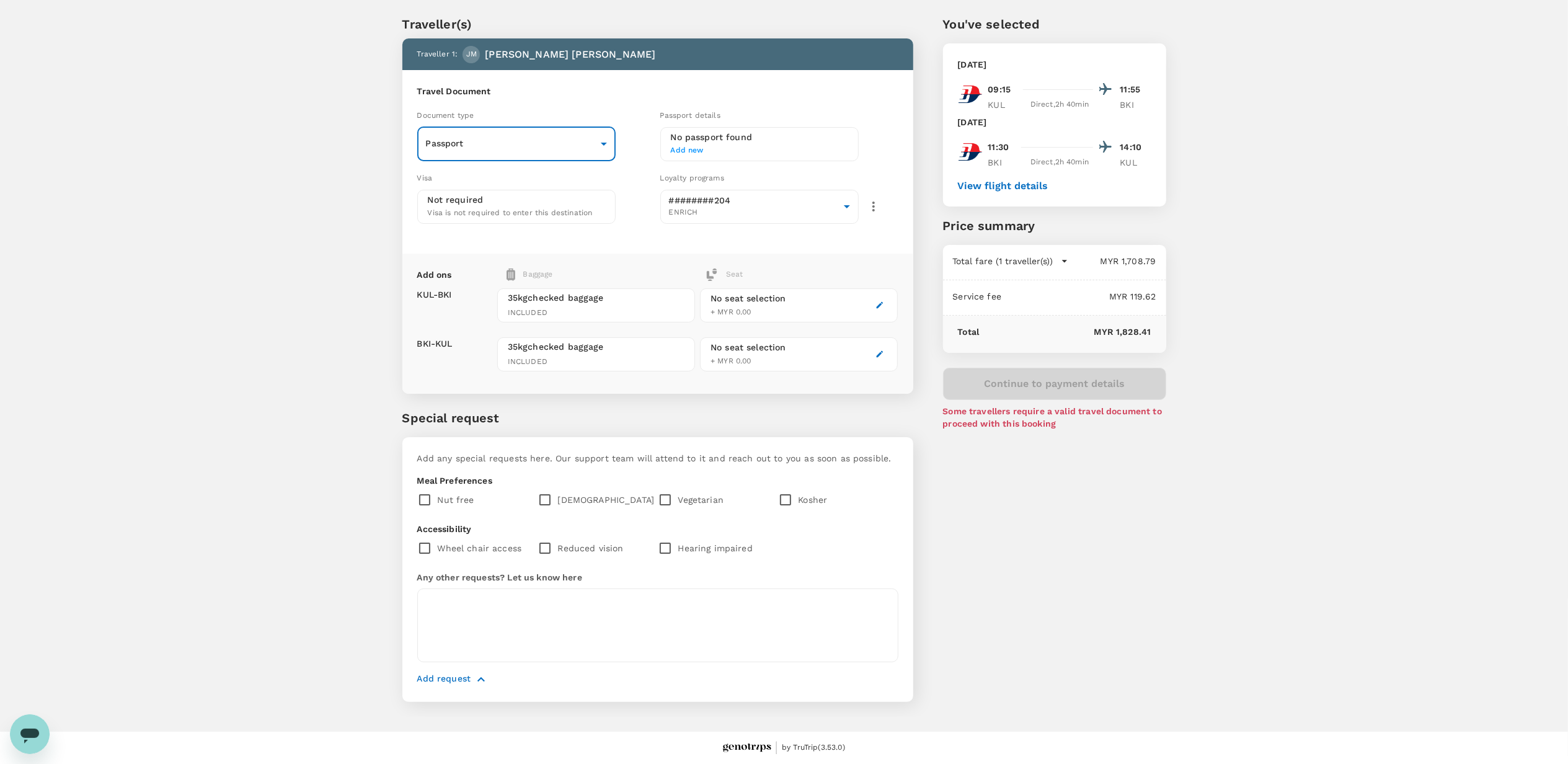
click at [535, 134] on body "Back to flight results Flight review Traveller(s) Traveller 1 : JM JOHAR MOHD Y…" at bounding box center [784, 365] width 1568 height 796
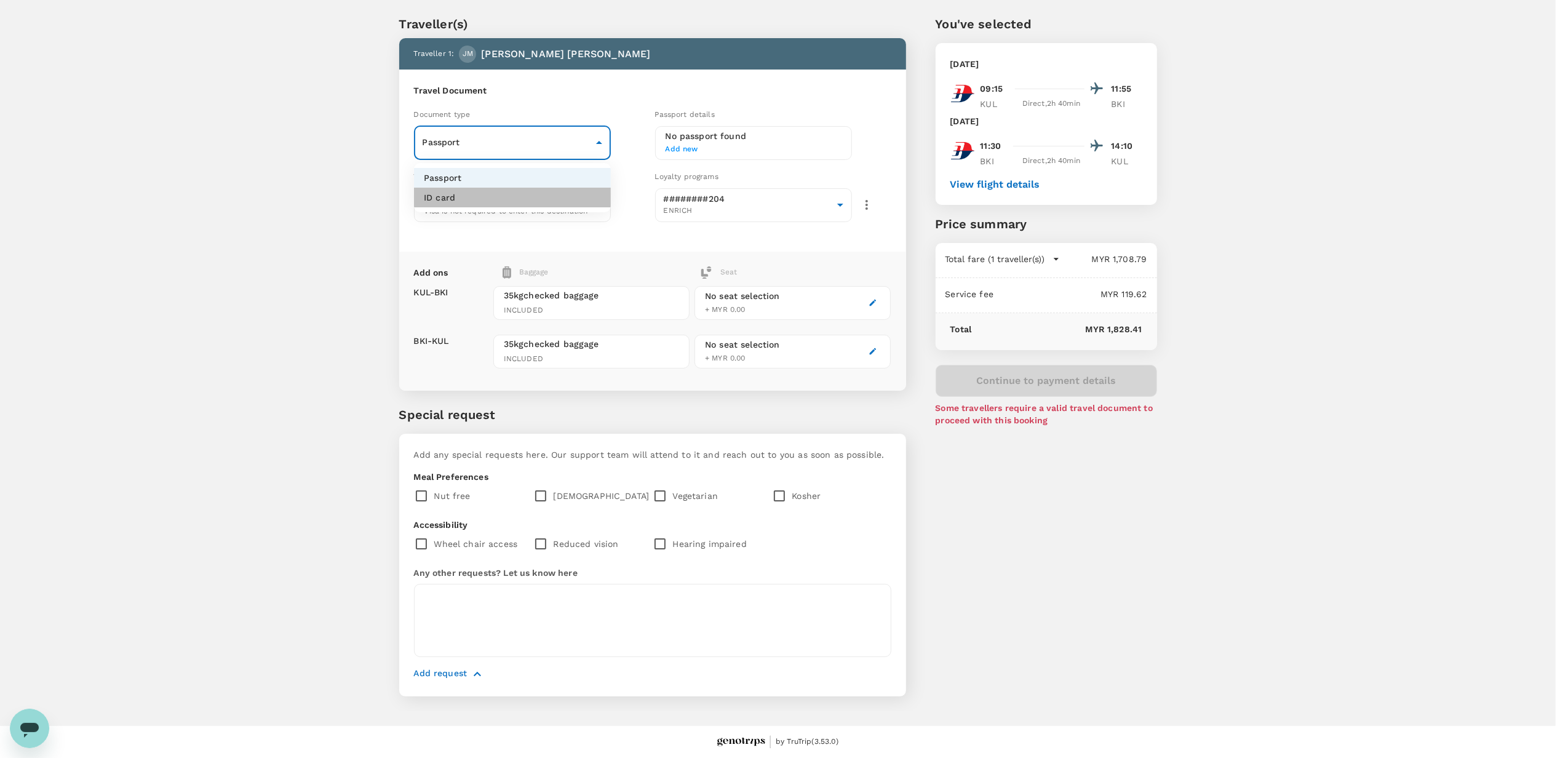
click at [493, 199] on li "ID card" at bounding box center [513, 197] width 197 height 19
type input "Id card"
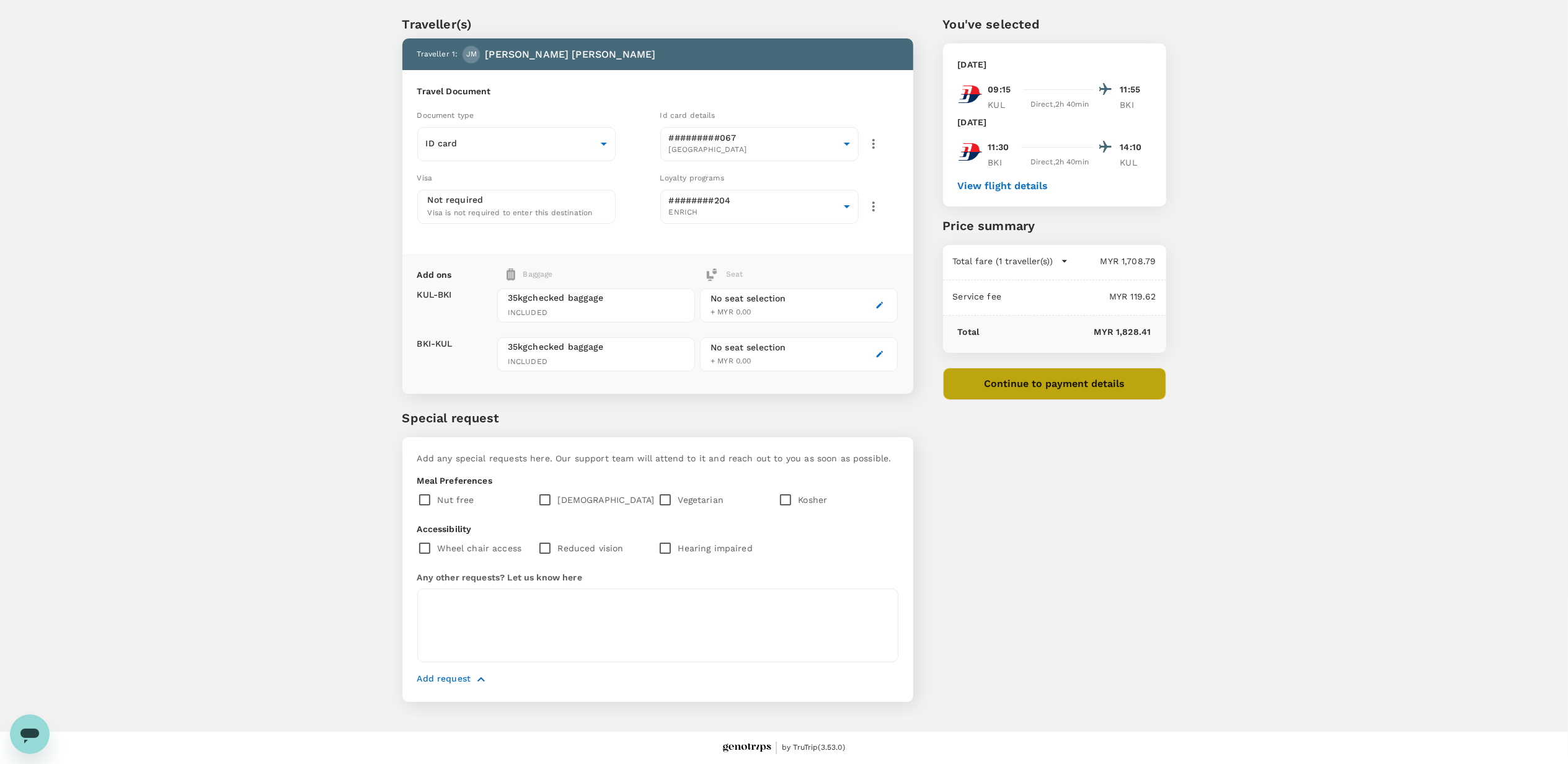
click at [1054, 382] on button "Continue to payment details" at bounding box center [1054, 384] width 223 height 32
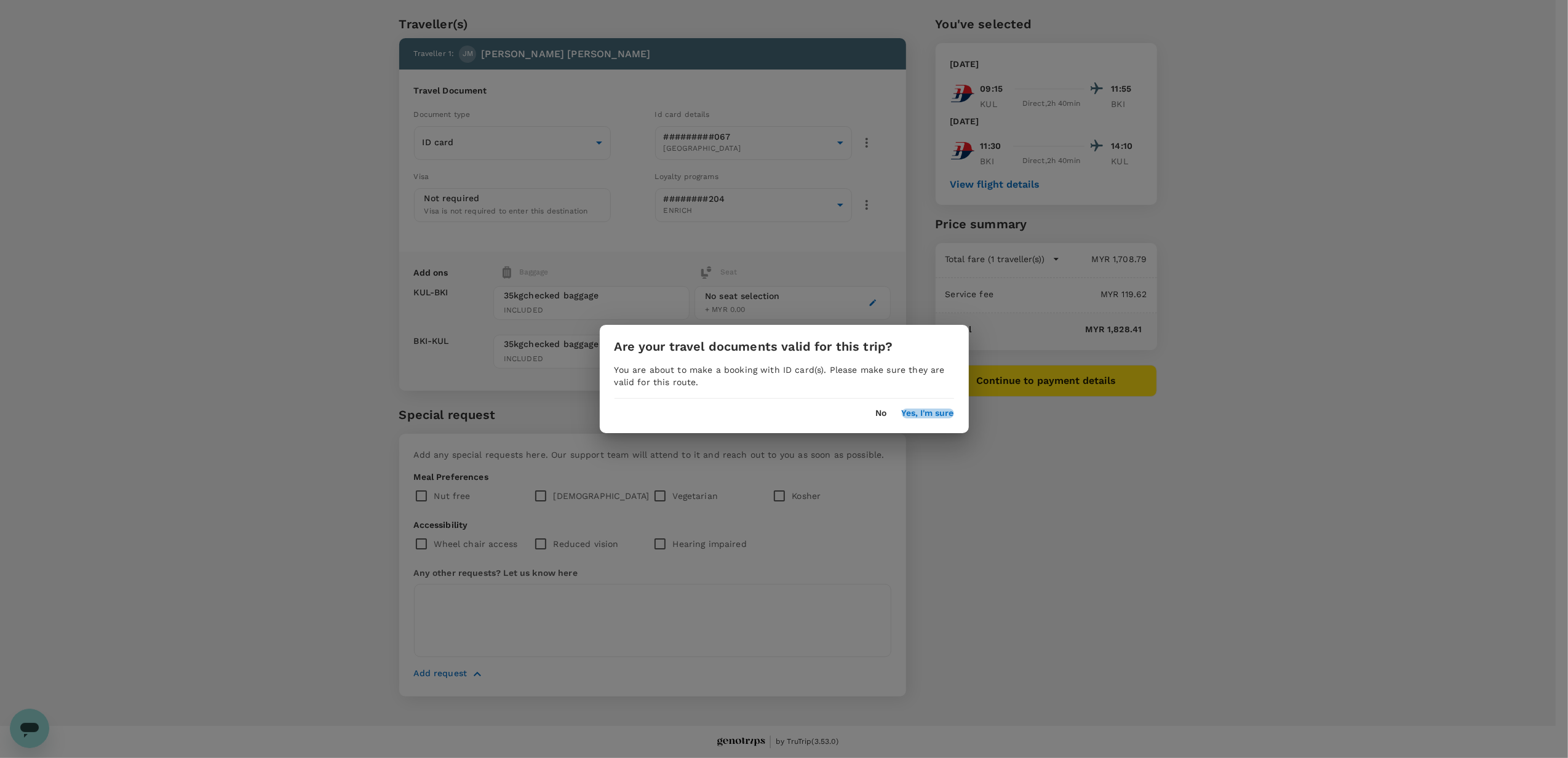
click at [937, 412] on button "Yes, I'm sure" at bounding box center [928, 414] width 52 height 10
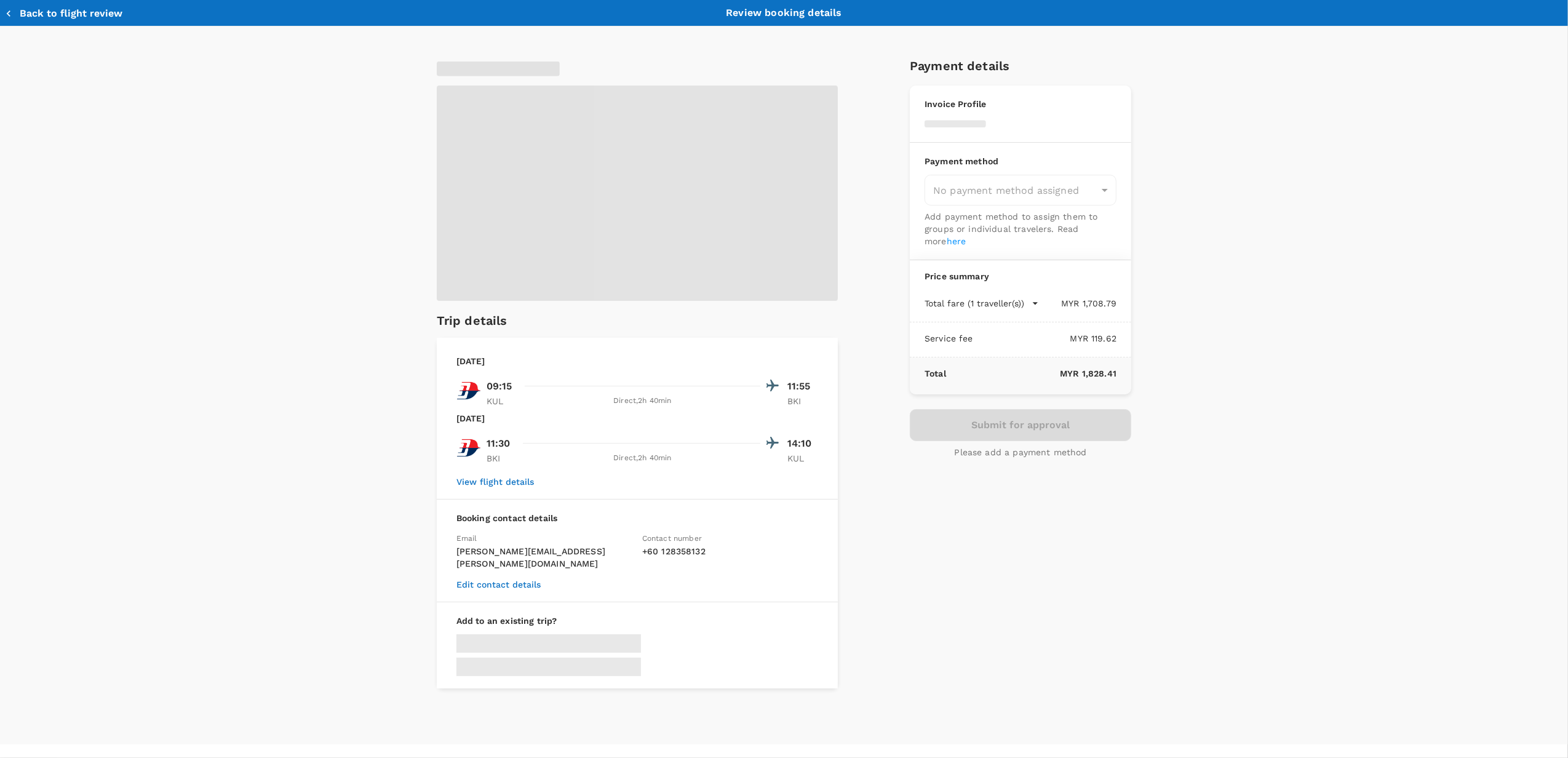
type input "9ea61a02-274a-4f65-9d5b-ca51ac7b2cfc"
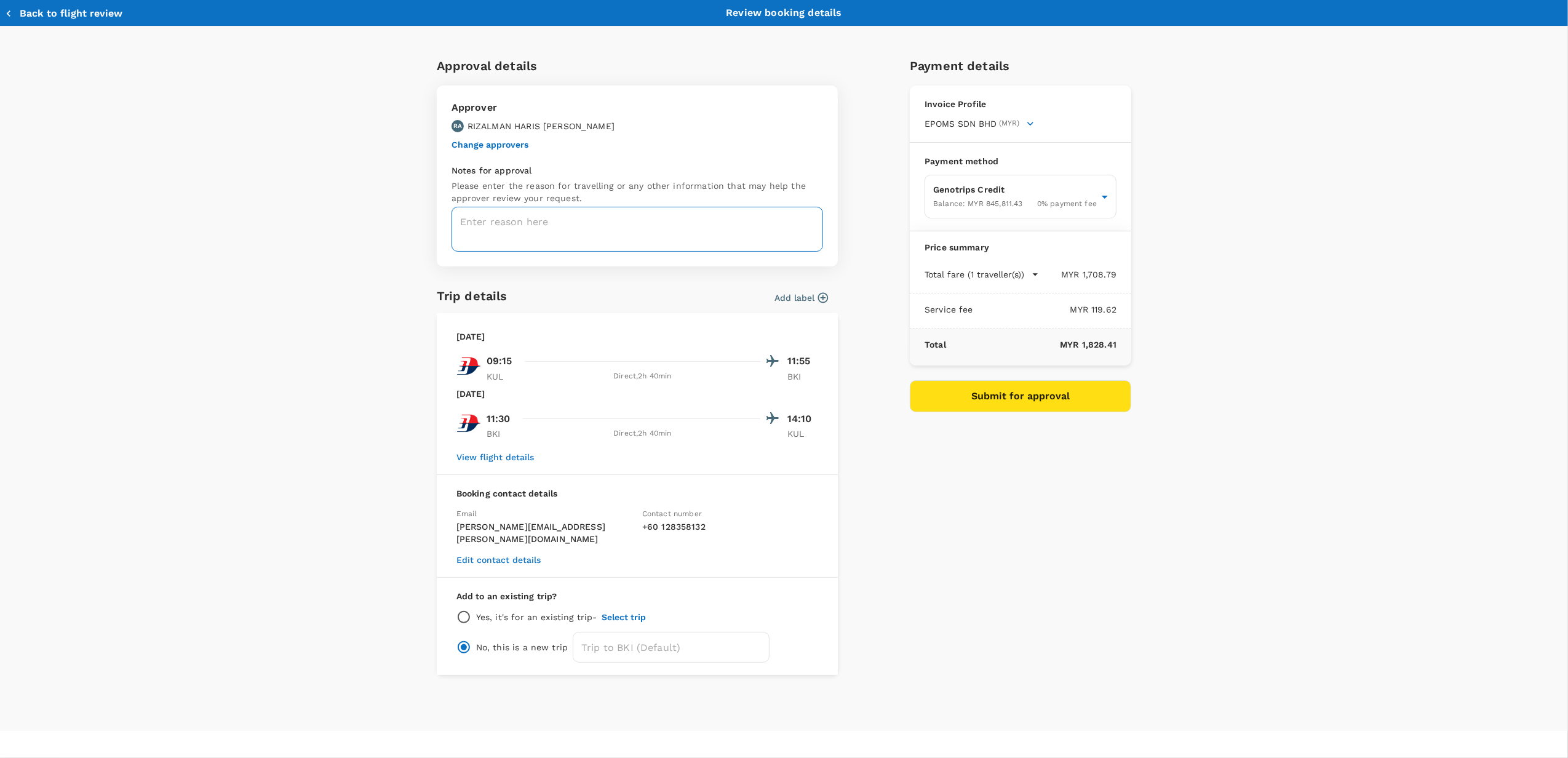
click at [460, 224] on textarea at bounding box center [637, 229] width 371 height 45
click at [481, 223] on textarea at bounding box center [637, 229] width 371 height 45
paste textarea "CRT000000018002"
click at [456, 225] on textarea "CRT000000018002" at bounding box center [637, 229] width 371 height 45
click at [618, 225] on textarea "eTRF# CRT000000018002" at bounding box center [637, 229] width 371 height 45
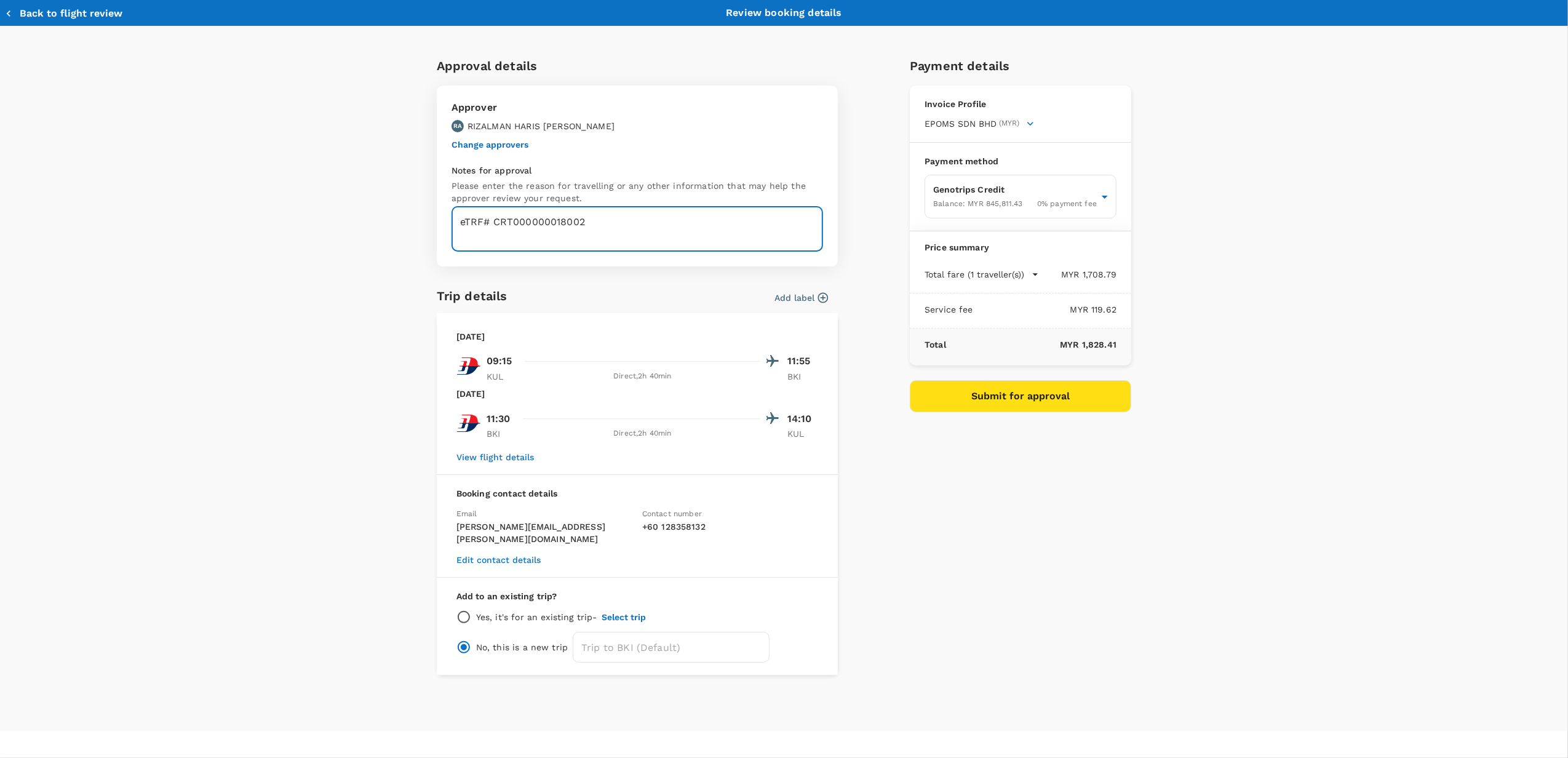
paste textarea "- Staff Engagement with team Sabah together with HR Group- Faizal Saidin - Meet…"
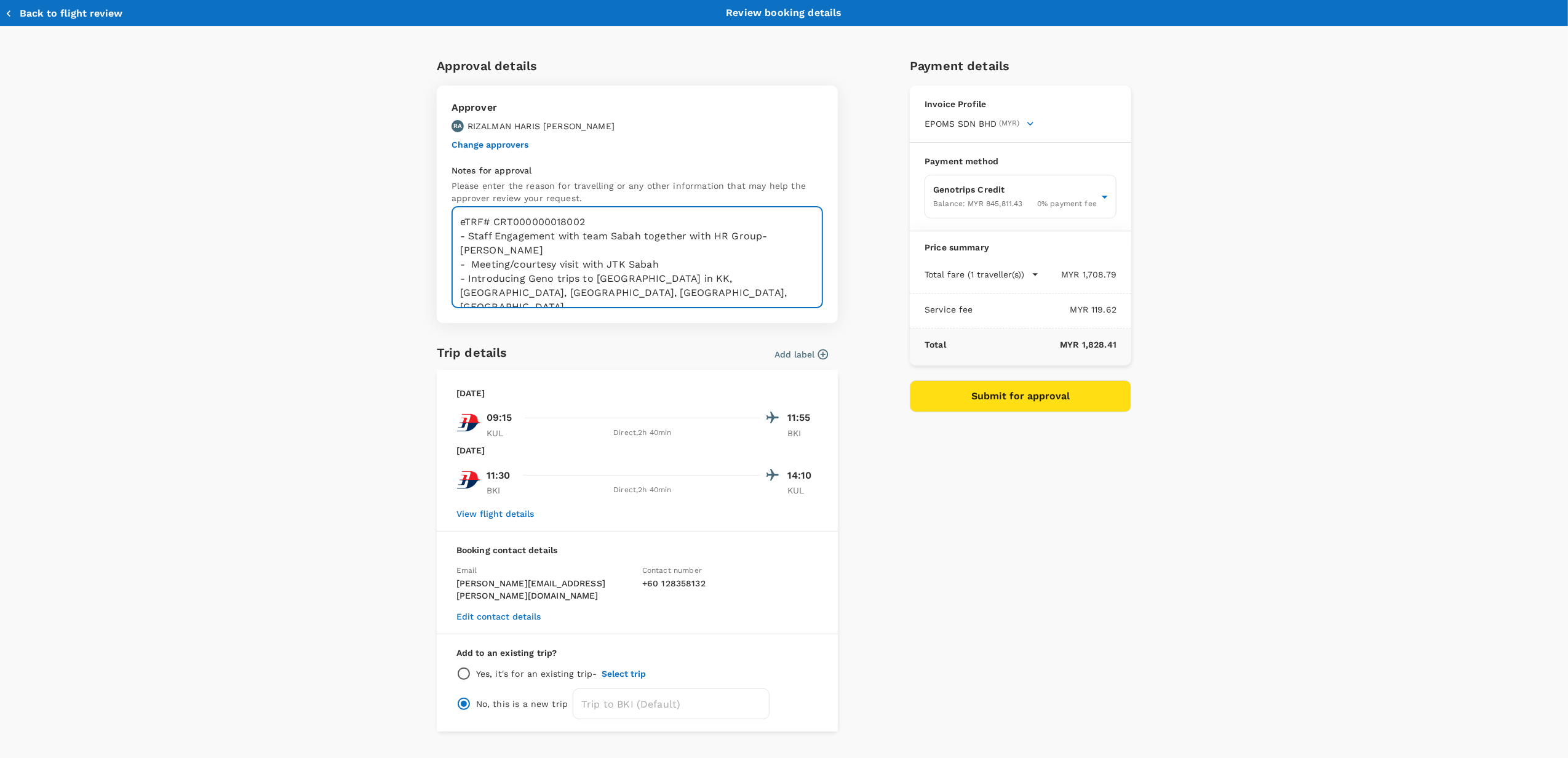
type textarea "eTRF# CRT000000018002 - Staff Engagement with team Sabah together with HR Group…"
click at [515, 512] on button "View flight details" at bounding box center [495, 513] width 78 height 10
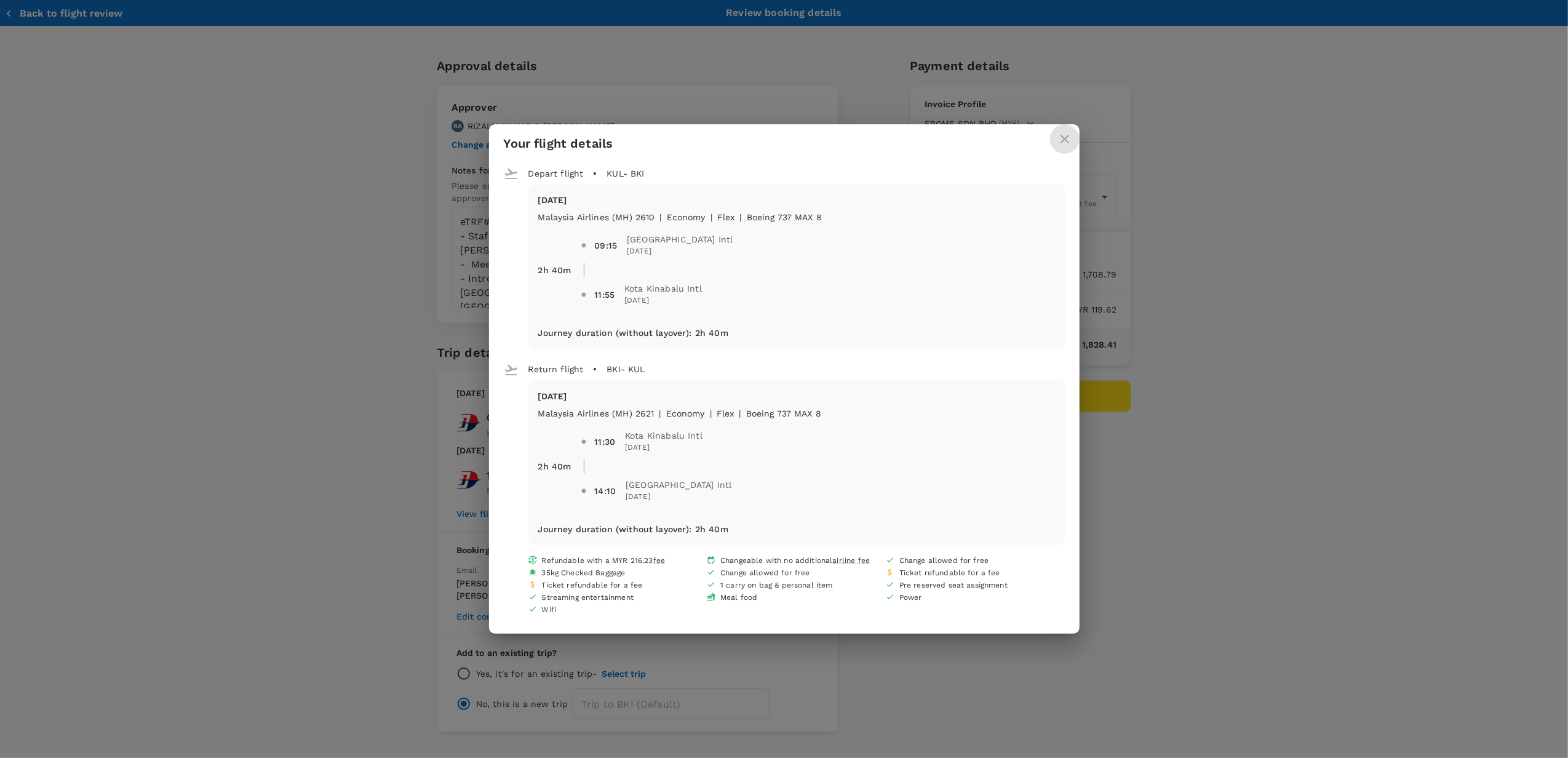
click at [1066, 140] on icon "close" at bounding box center [1065, 139] width 9 height 9
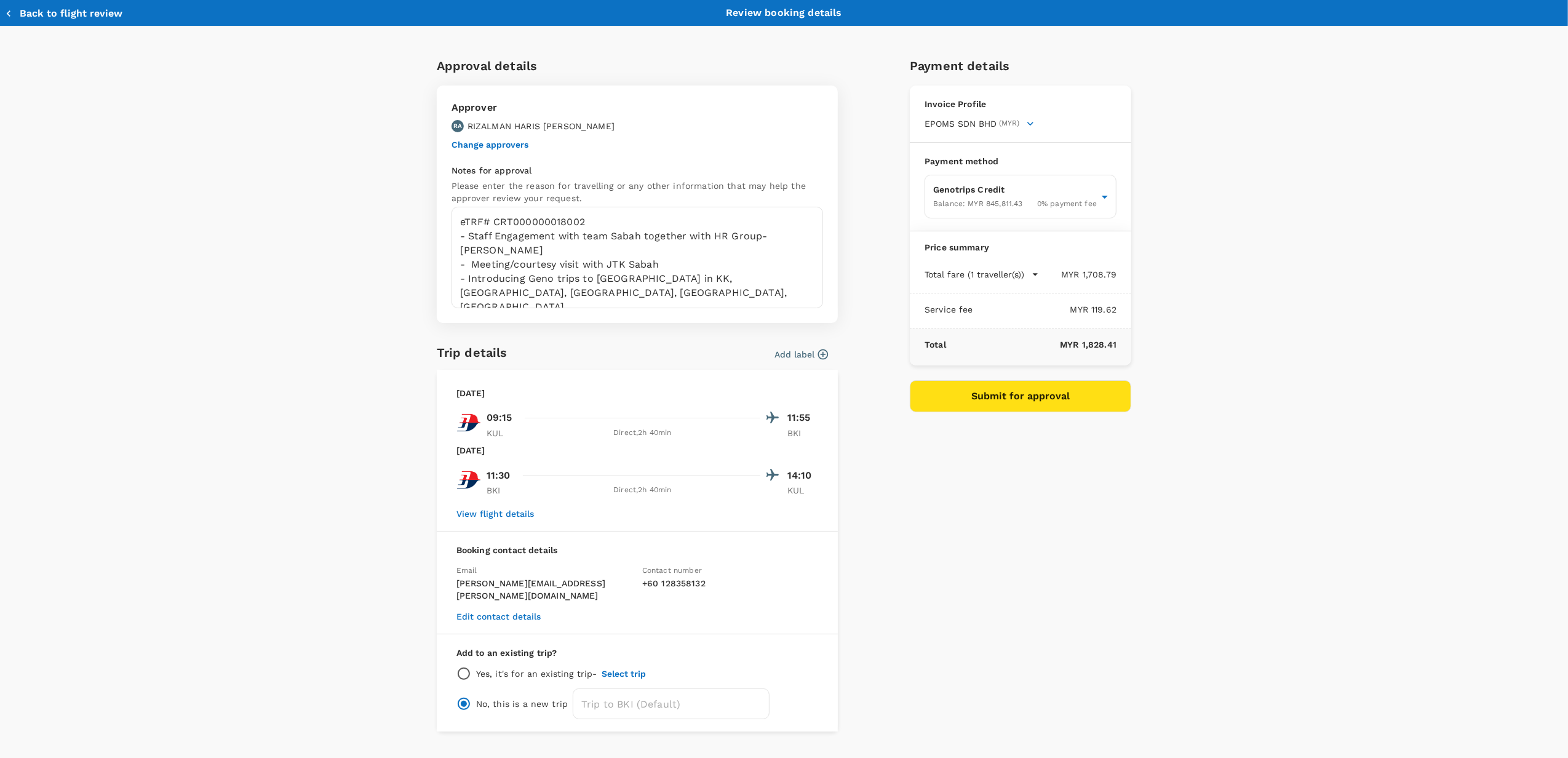
click at [993, 399] on button "Submit for approval" at bounding box center [1021, 396] width 221 height 32
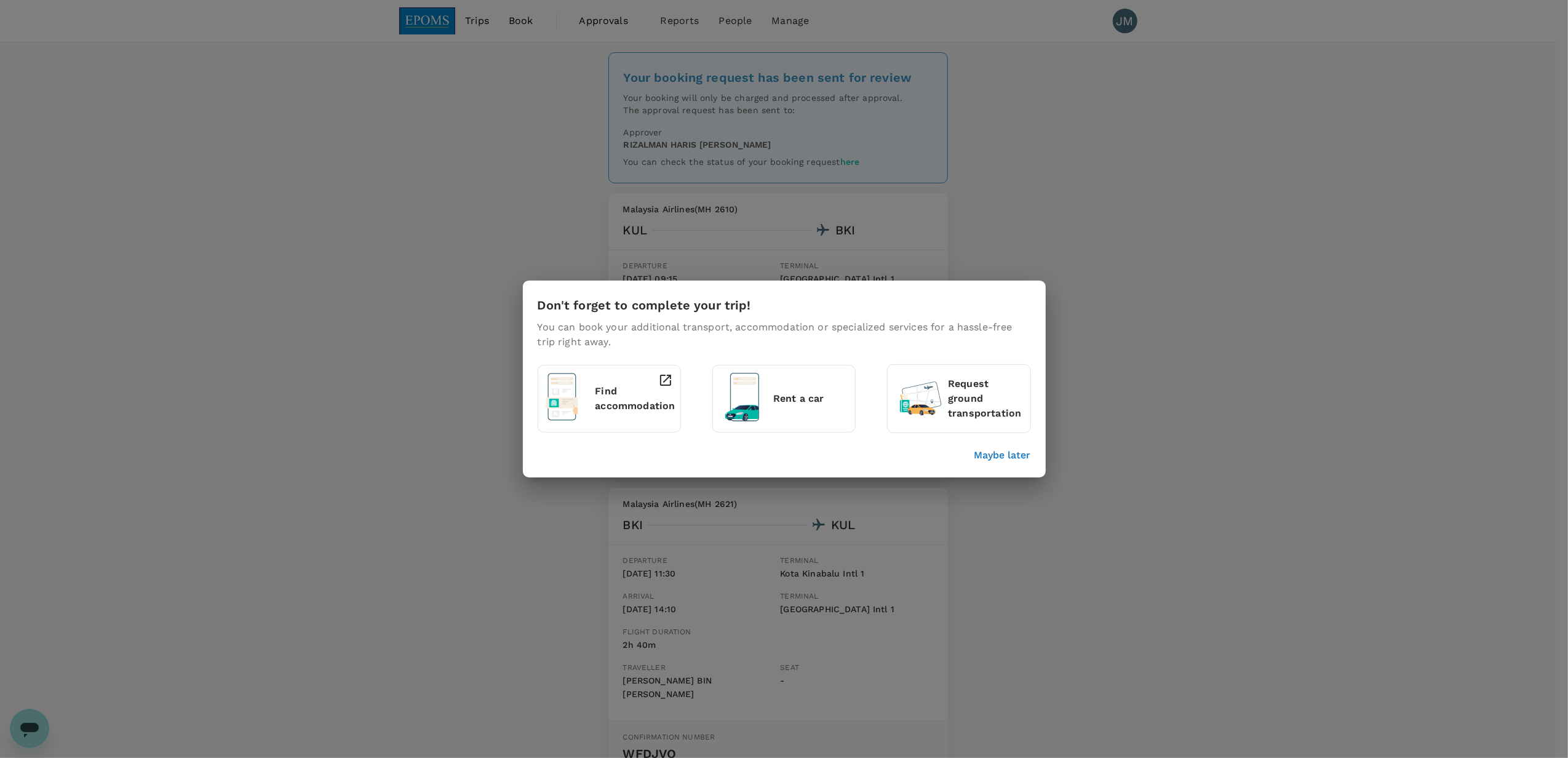
click at [616, 409] on p "Find accommodation" at bounding box center [635, 399] width 80 height 29
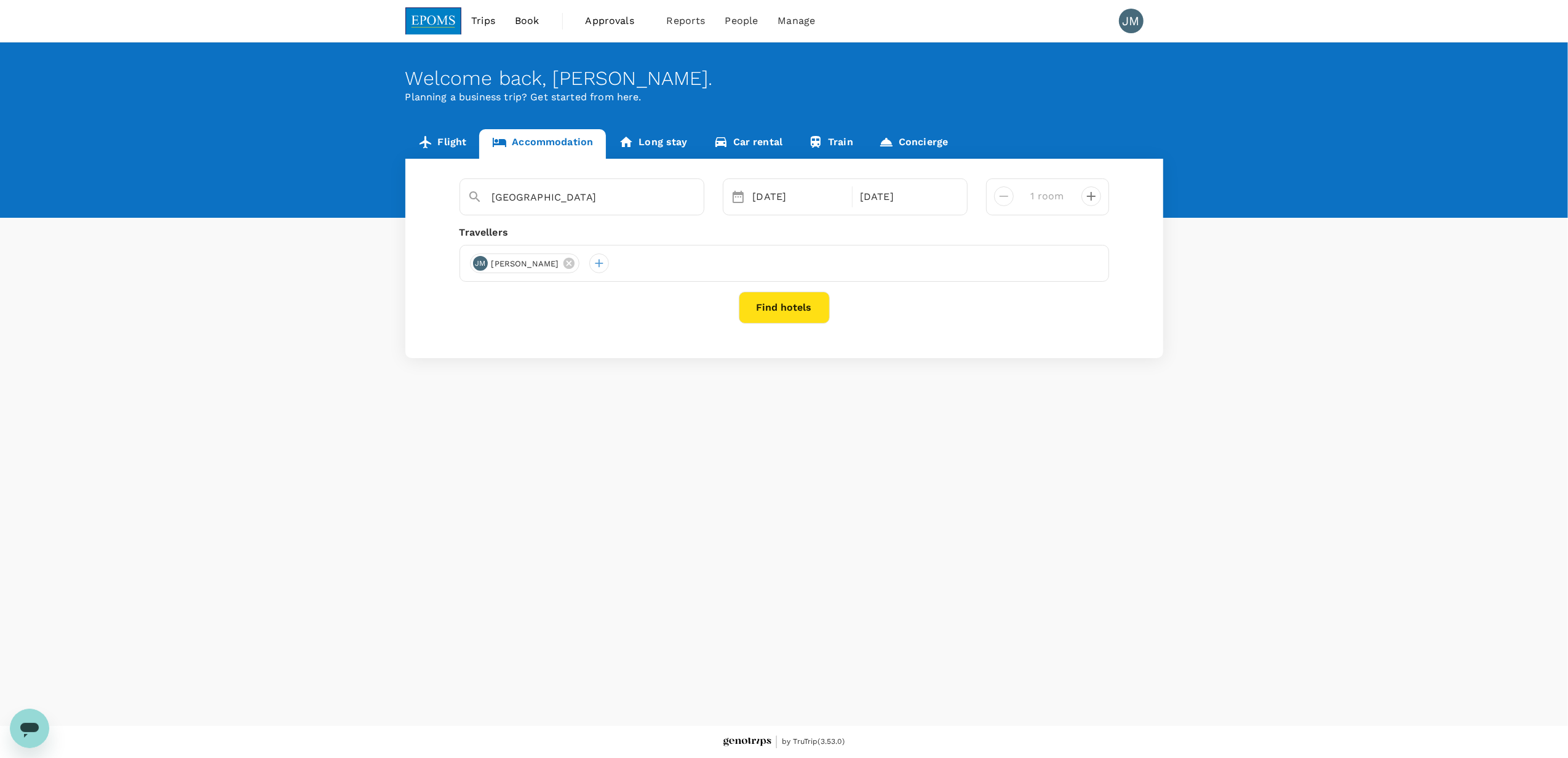
click at [1091, 193] on icon "decrease" at bounding box center [1091, 196] width 15 height 15
click at [1004, 197] on icon "decrease" at bounding box center [1004, 196] width 9 height 1
type input "1 room"
click at [803, 305] on button "Find hotels" at bounding box center [784, 308] width 91 height 32
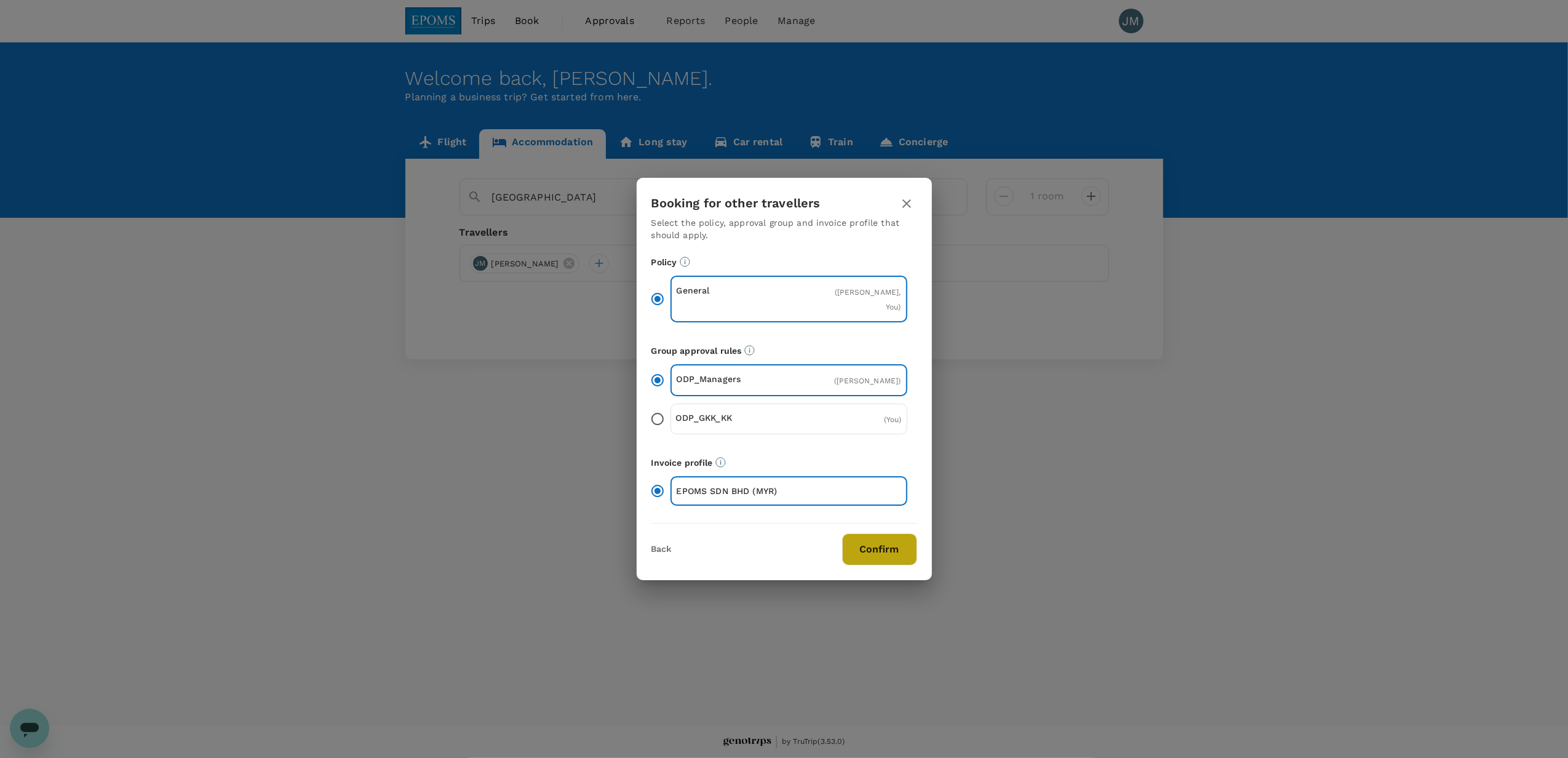
click at [877, 557] on button "Confirm" at bounding box center [880, 550] width 75 height 32
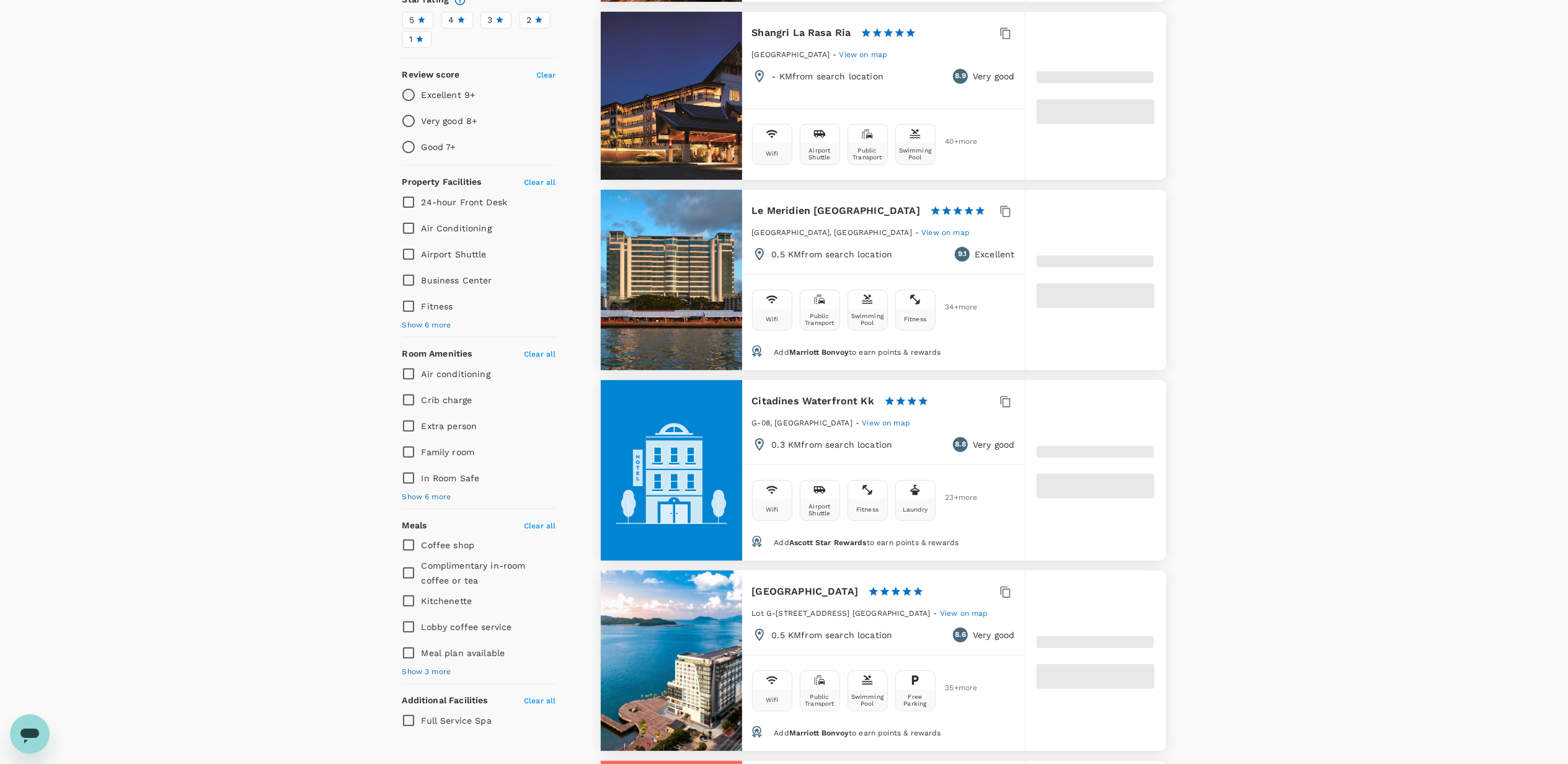
type input "1655.35"
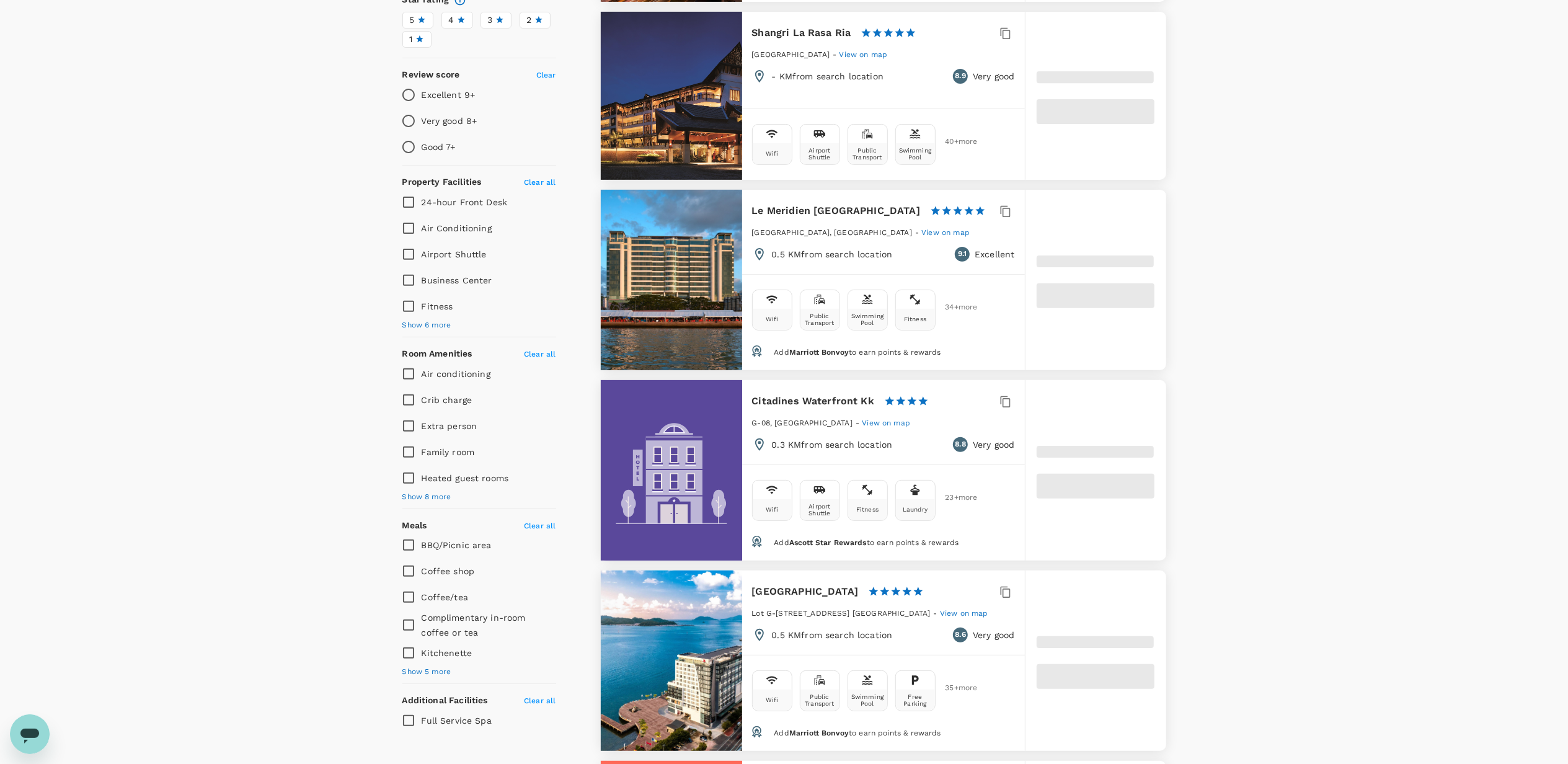
type input "61.35"
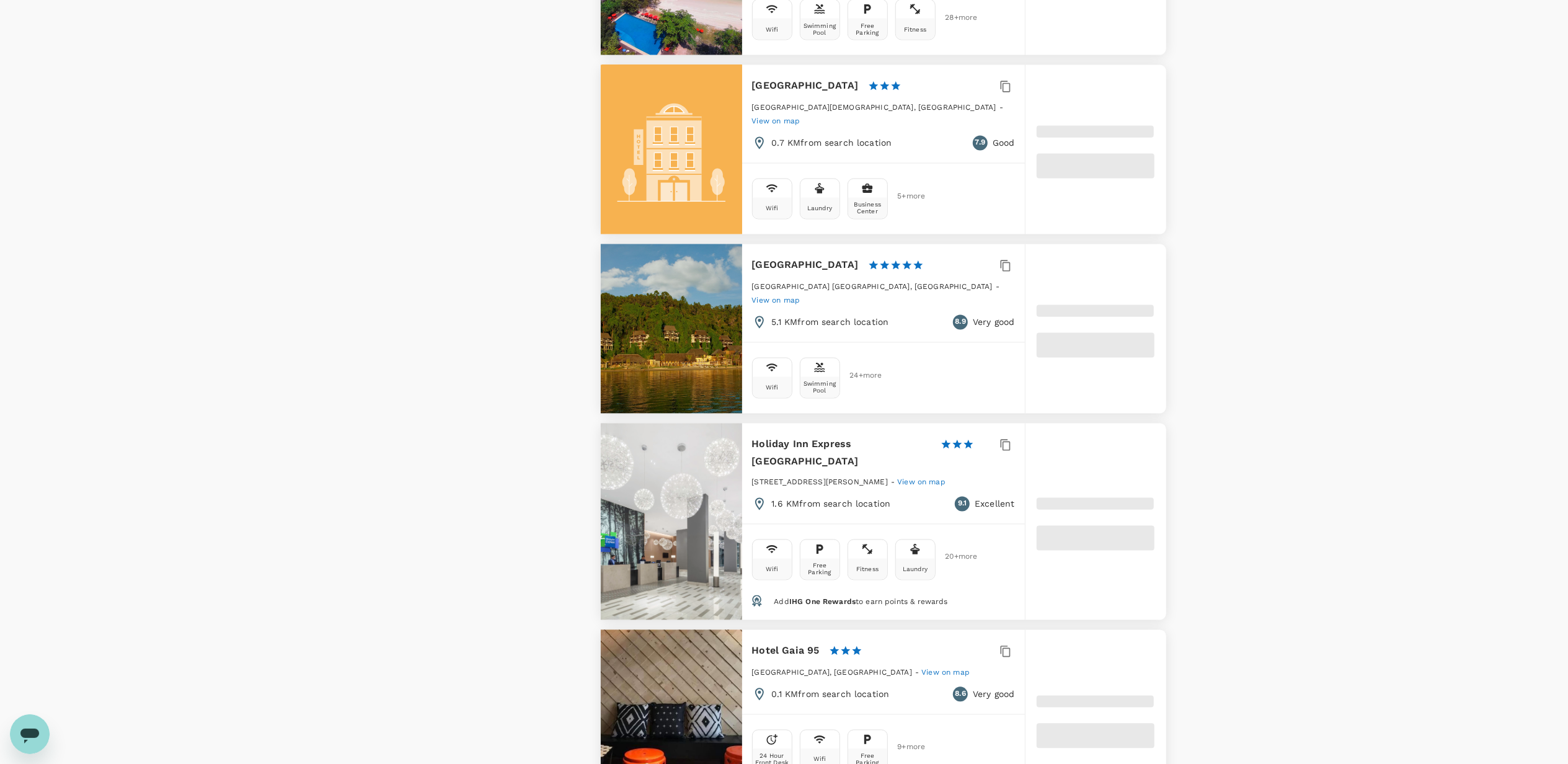
scroll to position [2315, 0]
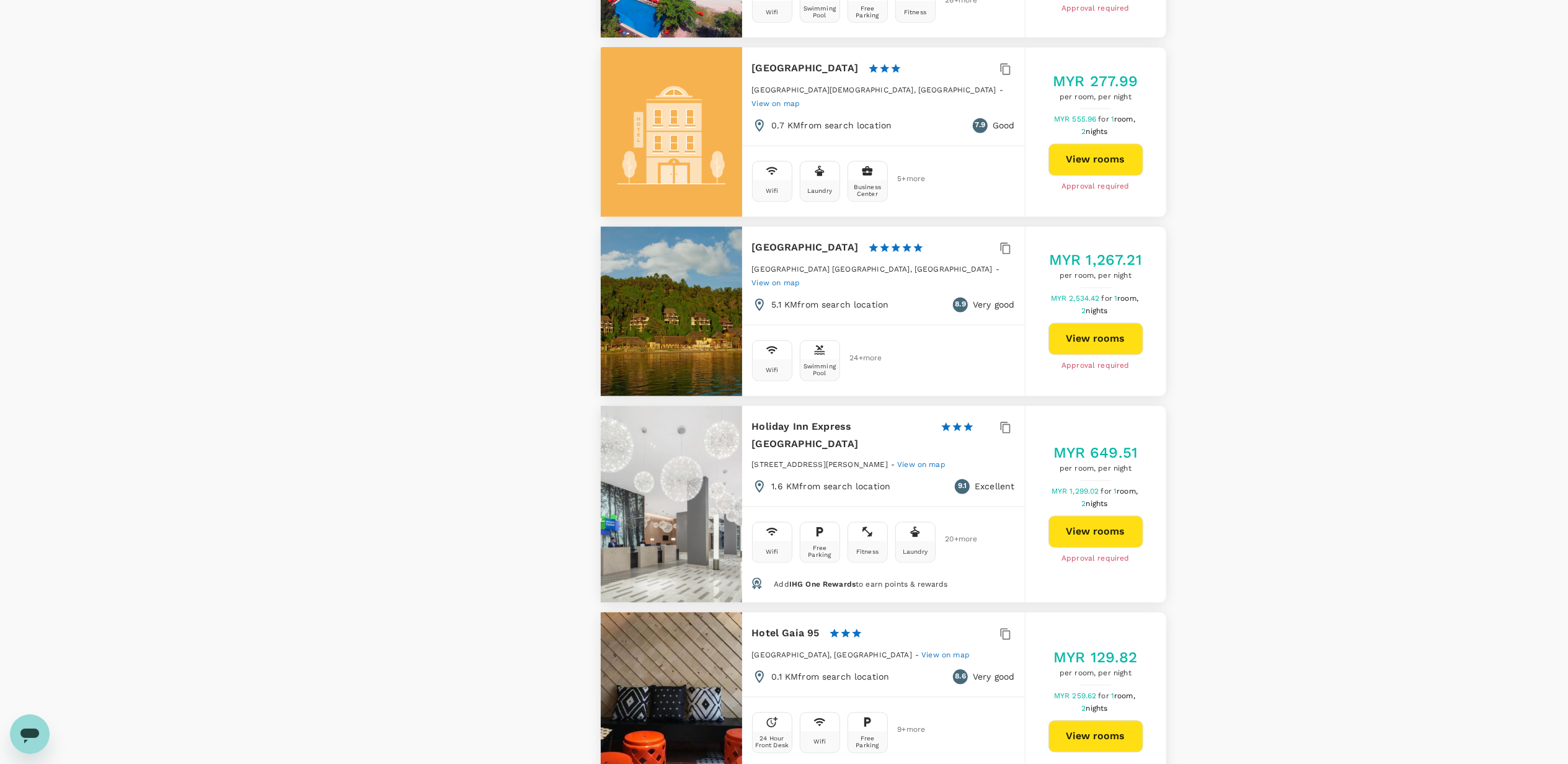
click at [1082, 516] on button "View rooms" at bounding box center [1095, 532] width 95 height 32
type input "1655.35"
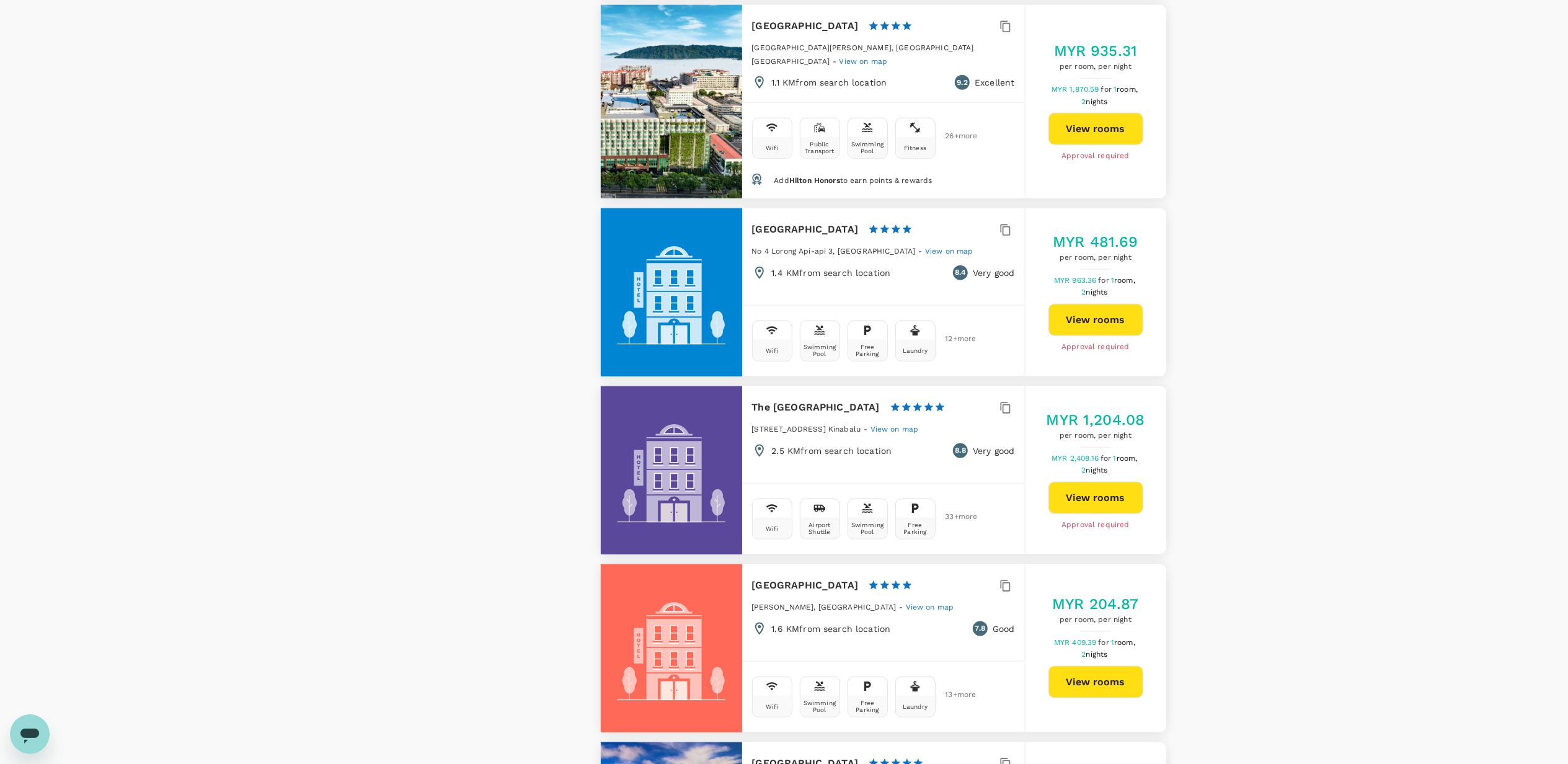
scroll to position [1323, 0]
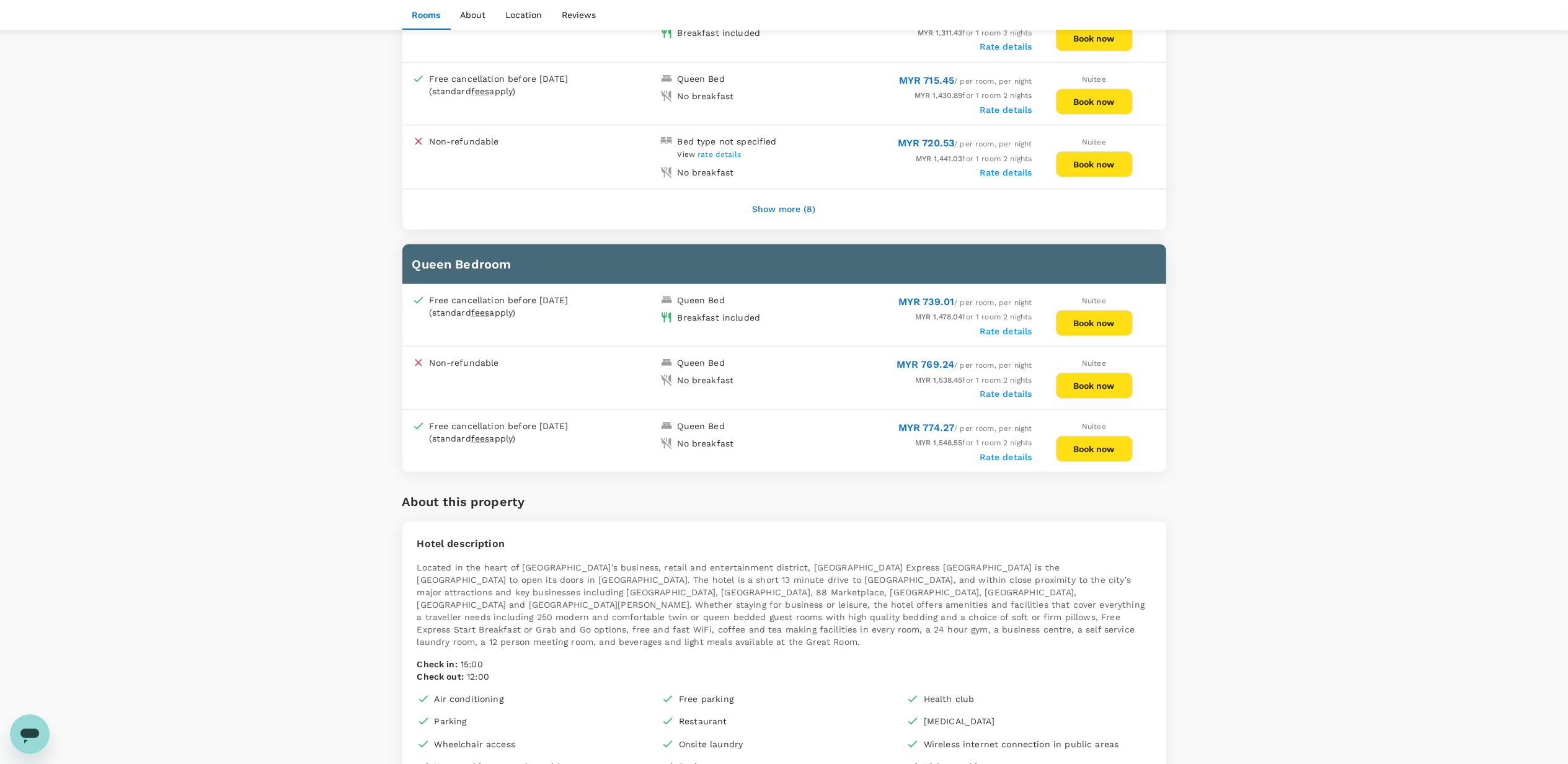
scroll to position [744, 0]
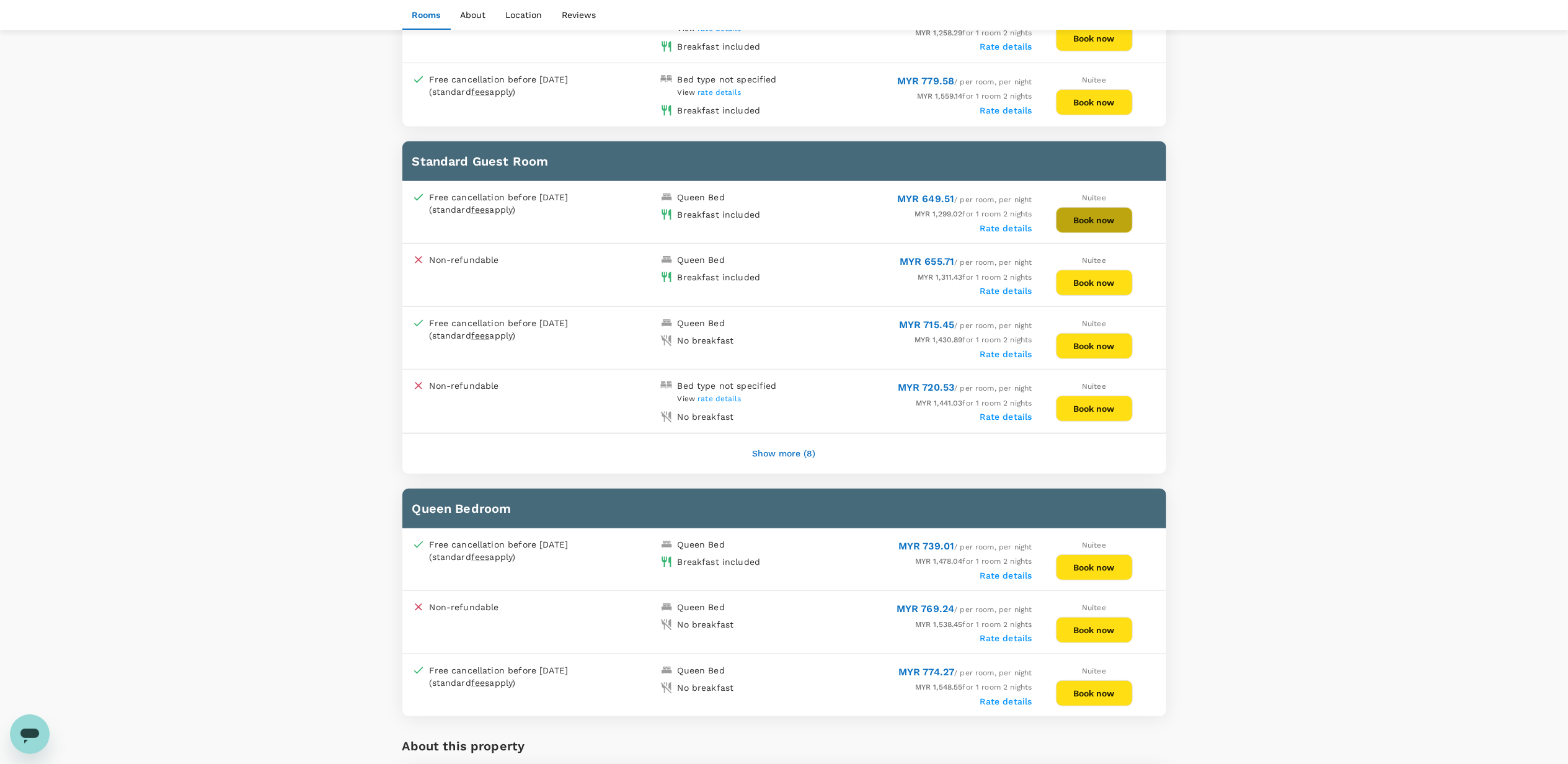
click at [1076, 215] on button "Book now" at bounding box center [1094, 220] width 77 height 26
